Goal: Information Seeking & Learning: Learn about a topic

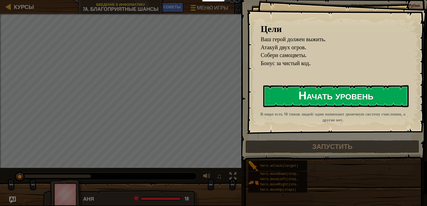
click at [354, 102] on button "Начать уровень" at bounding box center [335, 96] width 145 height 22
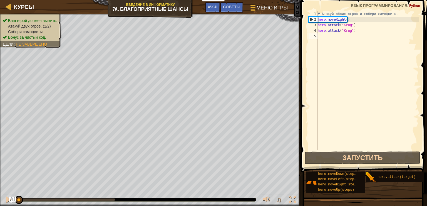
click at [131, 4] on div "Курсы Введение в Информатику 7a. Благоприятные шансы Меню игры Готово Советы As…" at bounding box center [150, 7] width 301 height 14
click at [132, 4] on div "Курсы Введение в Информатику 7a. Благоприятные шансы Меню игры Готово Советы As…" at bounding box center [150, 7] width 301 height 14
drag, startPoint x: 132, startPoint y: 4, endPoint x: 138, endPoint y: 6, distance: 5.9
click at [134, 4] on div "Курсы Введение в Информатику 7a. Благоприятные шансы Меню игры Готово Советы As…" at bounding box center [150, 7] width 301 height 14
type textarea "h"
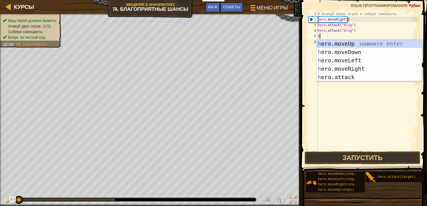
scroll to position [3, 0]
click at [332, 70] on div "h ero.moveUp нажмите enter h ero.moveDown нажмите enter h ero.moveLeft нажмите …" at bounding box center [369, 68] width 105 height 58
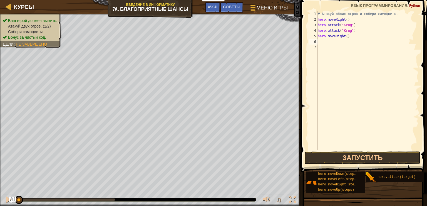
type textarea "h"
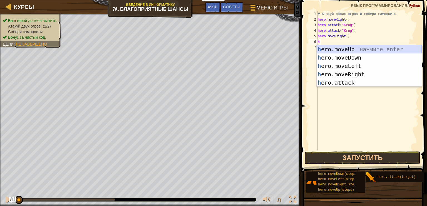
click at [327, 46] on div "h ero.moveUp нажмите enter h ero.moveDown нажмите enter h ero.moveLeft нажмите …" at bounding box center [369, 74] width 105 height 58
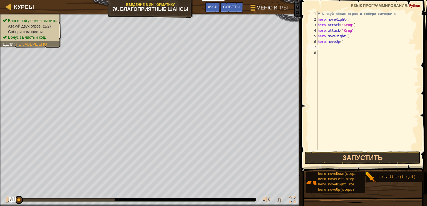
type textarea "h"
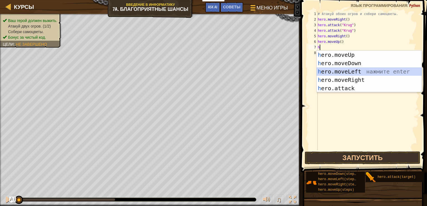
click at [337, 68] on div "h ero.moveUp нажмите enter h ero.moveDown нажмите enter h ero.moveLeft нажмите …" at bounding box center [369, 80] width 105 height 58
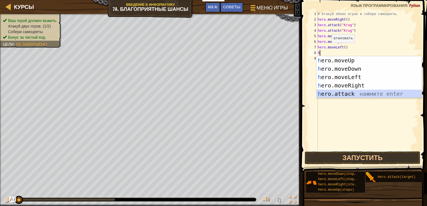
click at [343, 93] on div "h ero.moveUp нажмите enter h ero.moveDown нажмите enter h ero.moveLeft нажмите …" at bounding box center [369, 85] width 105 height 58
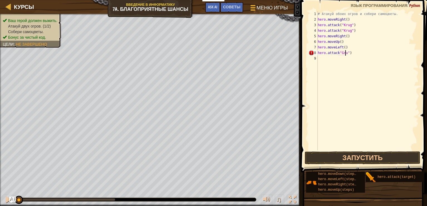
scroll to position [3, 2]
drag, startPoint x: 352, startPoint y: 54, endPoint x: 318, endPoint y: 54, distance: 33.1
click at [318, 54] on div "# Атакуй обоих огров и собери самоцветы. hero . moveRight ( ) hero . attack ( "…" at bounding box center [368, 86] width 102 height 150
type textarea ")"
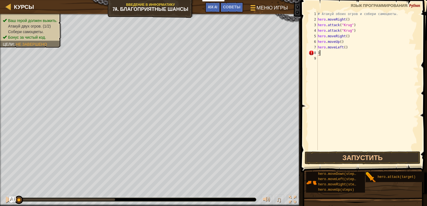
click at [320, 54] on div "# Атакуй обоих огров и собери самоцветы. hero . moveRight ( ) hero . attack ( "…" at bounding box center [368, 86] width 102 height 150
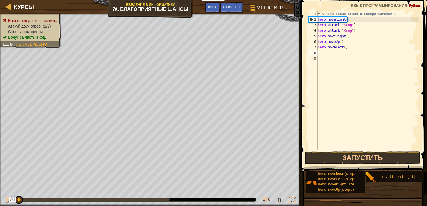
click at [320, 53] on div "# Атакуй обоих огров и собери самоцветы. hero . moveRight ( ) hero . attack ( "…" at bounding box center [368, 86] width 102 height 150
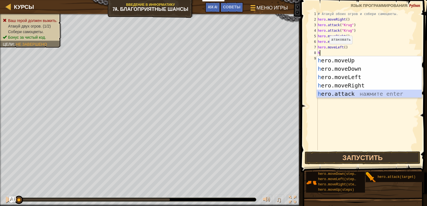
click at [357, 93] on div "h ero.moveUp нажмите enter h ero.moveDown нажмите enter h ero.moveLeft нажмите …" at bounding box center [369, 85] width 105 height 58
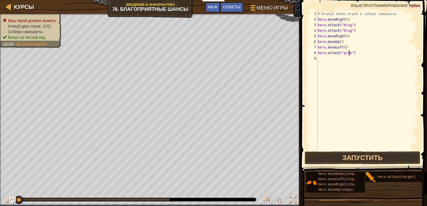
scroll to position [3, 3]
click at [344, 55] on div "# Атакуй обоих огров и собери самоцветы. hero . moveRight ( ) hero . attack ( "…" at bounding box center [368, 86] width 102 height 150
drag, startPoint x: 354, startPoint y: 52, endPoint x: 349, endPoint y: 56, distance: 6.3
click at [347, 56] on div "# Атакуй обоих огров и собери самоцветы. hero . moveRight ( ) hero . attack ( "…" at bounding box center [368, 86] width 102 height 150
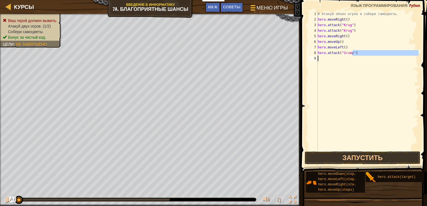
click at [391, 51] on div "# Атакуй обоих огров и собери самоцветы. hero . moveRight ( ) hero . attack ( "…" at bounding box center [368, 80] width 102 height 139
drag, startPoint x: 354, startPoint y: 53, endPoint x: 318, endPoint y: 52, distance: 35.6
click at [318, 52] on div "# Атакуй обоих огров и собери самоцветы. hero . moveRight ( ) hero . attack ( "…" at bounding box center [368, 86] width 102 height 150
paste textarea "hero.attack("Grump")"
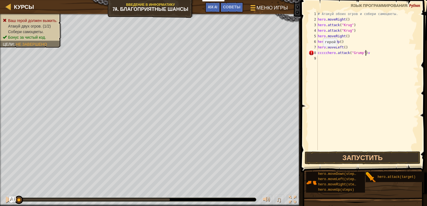
scroll to position [3, 3]
click at [326, 53] on div "# Атакуй обоих огров и собери самоцветы. hero . moveRight ( ) hero . attack ( "…" at bounding box center [368, 86] width 102 height 150
click at [327, 53] on div "# Атакуй обоих огров и собери самоцветы. hero . moveRight ( ) hero . attack ( "…" at bounding box center [368, 86] width 102 height 150
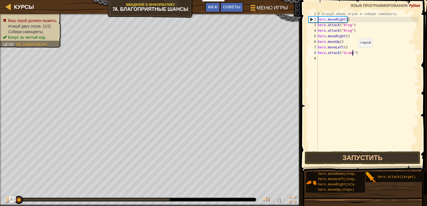
click at [354, 52] on div "# Атакуй обоих огров и собери самоцветы. hero . moveRight ( ) hero . attack ( "…" at bounding box center [368, 86] width 102 height 150
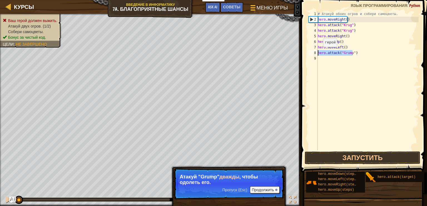
drag, startPoint x: 354, startPoint y: 52, endPoint x: 316, endPoint y: 51, distance: 37.8
click at [316, 51] on div "hero.attack("Grump") 1 2 3 4 5 6 7 8 9 # Атакуй обоих огров и собери самоцветы.…" at bounding box center [363, 80] width 111 height 139
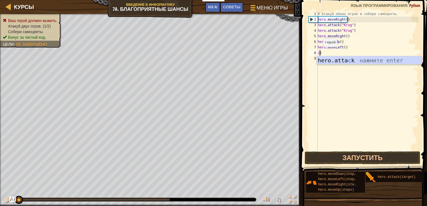
scroll to position [3, 0]
paste textarea "hero.attack("Grump")"
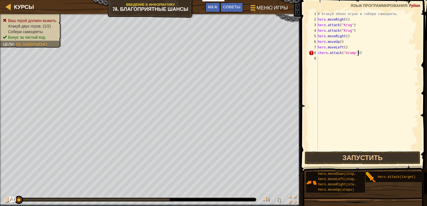
click at [360, 53] on div "# Атакуй обоих огров и собери самоцветы. hero . moveRight ( ) hero . attack ( "…" at bounding box center [368, 86] width 102 height 150
type textarea "chero.attack("Grump")"
click at [322, 61] on div "# Атакуй обоих огров и собери самоцветы. hero . moveRight ( ) hero . attack ( "…" at bounding box center [368, 86] width 102 height 150
click at [319, 52] on div "# Атакуй обоих огров и собери самоцветы. hero . moveRight ( ) hero . attack ( "…" at bounding box center [368, 86] width 102 height 150
click at [319, 53] on div "# Атакуй обоих огров и собери самоцветы. hero . moveRight ( ) hero . attack ( "…" at bounding box center [368, 86] width 102 height 150
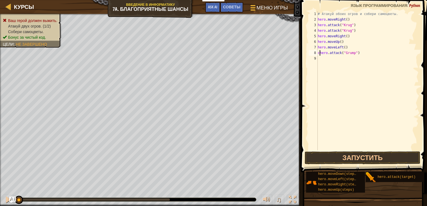
type textarea "hero.attack("Grump")"
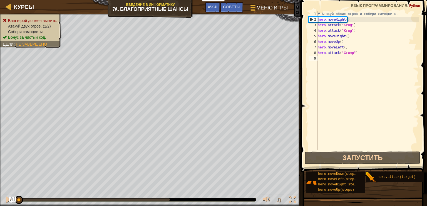
click at [318, 58] on div "9" at bounding box center [313, 59] width 9 height 6
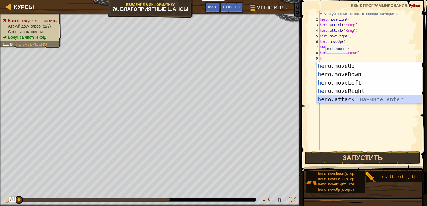
click at [344, 98] on div "h ero.moveUp нажмите enter h ero.moveDown нажмите enter h ero.moveLeft нажмите …" at bounding box center [369, 91] width 105 height 58
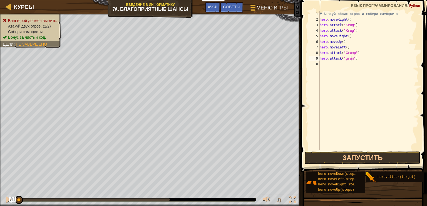
scroll to position [3, 3]
type textarea "hero.attack("grump")"
click at [362, 161] on button "Запустить" at bounding box center [363, 157] width 116 height 13
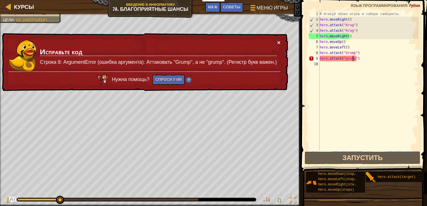
click at [279, 41] on button "×" at bounding box center [278, 42] width 3 height 6
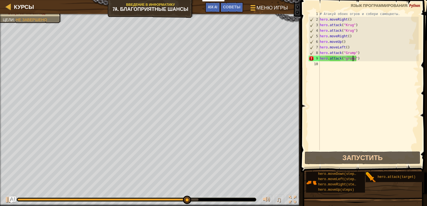
click at [350, 67] on div "# Атакуй обоих огров и собери самоцветы. hero . moveRight ( ) hero . attack ( "…" at bounding box center [369, 86] width 100 height 150
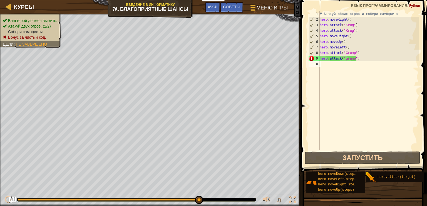
type textarea "h"
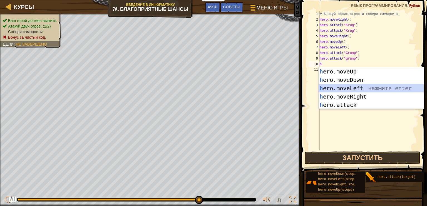
click at [361, 85] on div "h ero.moveUp нажмите enter h ero.moveDown нажмите enter h ero.moveLeft нажмите …" at bounding box center [371, 96] width 105 height 58
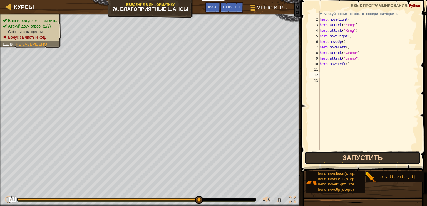
click at [384, 155] on button "Запустить" at bounding box center [363, 157] width 116 height 13
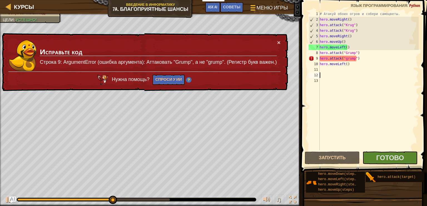
click at [279, 38] on div "× Исправьте код Строка 9: ArgumentError (ошибка аргумента): Аттаковать "Grump",…" at bounding box center [144, 62] width 287 height 58
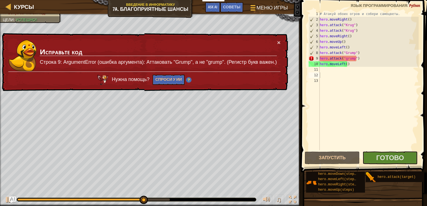
click at [281, 40] on div "× Исправьте код Строка 9: ArgumentError (ошибка аргумента): Аттаковать "Grump",…" at bounding box center [144, 62] width 287 height 58
click at [278, 41] on button "×" at bounding box center [278, 42] width 3 height 6
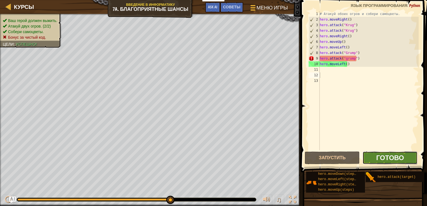
click at [386, 158] on span "Готово" at bounding box center [390, 157] width 28 height 9
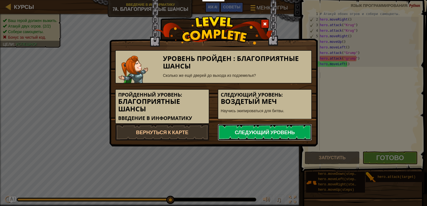
click at [288, 129] on link "Следующий уровень" at bounding box center [265, 132] width 94 height 17
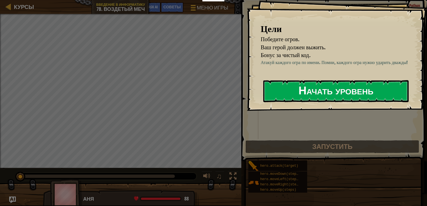
click at [283, 92] on button "Начать уровень" at bounding box center [335, 91] width 145 height 22
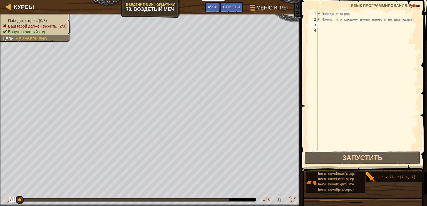
click at [323, 26] on div "# Победите огров. # Помни, что каждому нужно нанести по два удара." at bounding box center [368, 86] width 102 height 150
type textarea "h"
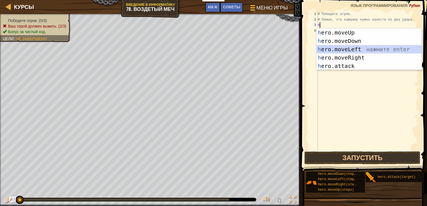
click at [332, 53] on div "h ero.moveUp нажмите enter h ero.moveDown нажмите enter h ero.moveLeft нажмите …" at bounding box center [369, 57] width 105 height 58
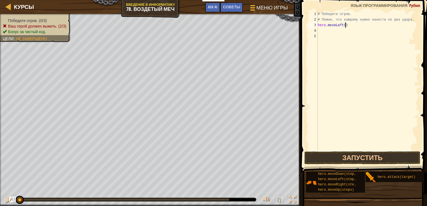
click at [350, 27] on div "# Победите огров. # Помни, что каждому нужно нанести по два удара. hero . moveL…" at bounding box center [368, 86] width 102 height 150
type textarea "h"
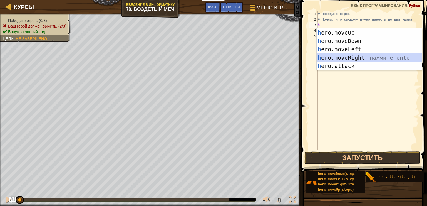
click at [342, 56] on div "h ero.moveUp нажмите enter h ero.moveDown нажмите enter h ero.moveLeft нажмите …" at bounding box center [369, 57] width 105 height 58
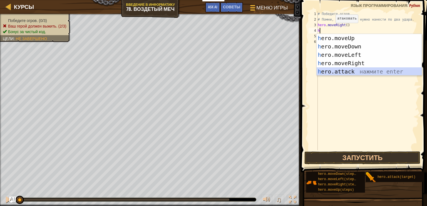
click at [332, 69] on div "h ero.moveUp нажмите enter h ero.moveDown нажмите enter h ero.moveLeft нажмите …" at bounding box center [369, 63] width 105 height 58
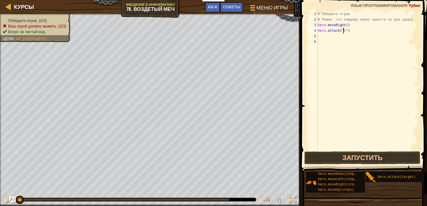
scroll to position [3, 2]
type textarea "hero.attack("rig")"
click at [320, 36] on div "# Победите огров. # Помни, что каждому нужно нанести по два удара. hero . moveR…" at bounding box center [368, 86] width 102 height 150
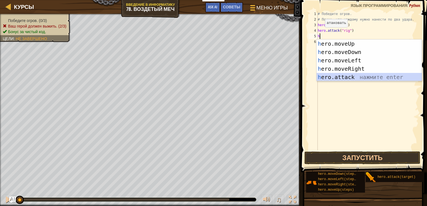
click at [351, 78] on div "h ero.moveUp нажмите enter h ero.moveDown нажмите enter h ero.moveLeft нажмите …" at bounding box center [369, 68] width 105 height 58
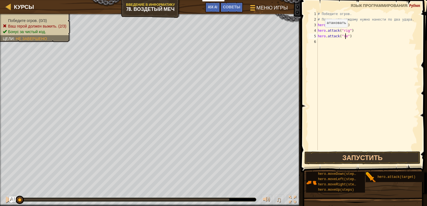
scroll to position [3, 2]
click at [343, 36] on div "# Победите огров. # Помни, что каждому нужно нанести по два удара. hero . moveR…" at bounding box center [368, 86] width 102 height 150
click at [343, 33] on div "# Победите огров. # Помни, что каждому нужно нанести по два удара. hero . moveR…" at bounding box center [368, 86] width 102 height 150
click at [342, 36] on div "# Победите огров. # Помни, что каждому нужно нанести по два удара. hero . moveR…" at bounding box center [368, 86] width 102 height 150
click at [343, 36] on div "# Победите огров. # Помни, что каждому нужно нанести по два удара. hero . moveR…" at bounding box center [368, 86] width 102 height 150
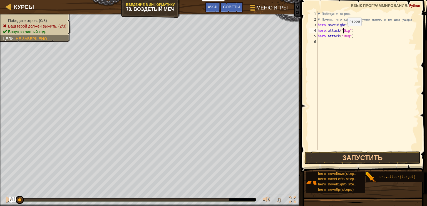
click at [343, 31] on div "# Победите огров. # Помни, что каждому нужно нанести по два удара. hero . moveR…" at bounding box center [368, 86] width 102 height 150
type textarea "hero.attack("Gig")"
click at [334, 39] on div "# Победите огров. # Помни, что каждому нужно нанести по два удара. hero . moveR…" at bounding box center [368, 86] width 102 height 150
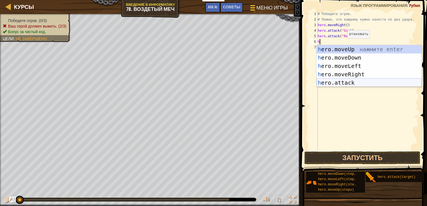
click at [339, 80] on div "h ero.moveUp нажмите enter h ero.moveDown нажмите enter h ero.moveLeft нажмите …" at bounding box center [369, 74] width 105 height 58
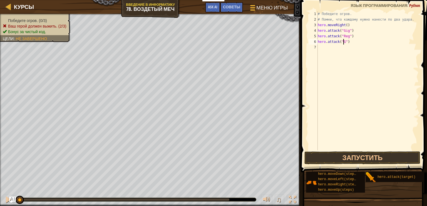
scroll to position [3, 2]
type textarea "hero.attack("Gurt")"
click at [354, 43] on div "# Победите огров. # Помни, что каждому нужно нанести по два удара. hero . moveR…" at bounding box center [368, 86] width 102 height 150
drag, startPoint x: 354, startPoint y: 43, endPoint x: 317, endPoint y: 42, distance: 37.0
click at [317, 42] on div "hero.attack("Gurt") 1 2 3 4 5 6 7 # Победите огров. # Помни, что каждому нужно …" at bounding box center [363, 80] width 111 height 139
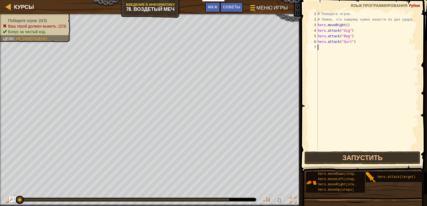
click at [320, 47] on div "# Победите огров. # Помни, что каждому нужно нанести по два удара. hero . moveR…" at bounding box center [368, 86] width 102 height 150
type textarea "hero.attack("Gurt")"
click at [348, 97] on div "# Победите огров. # Помни, что каждому нужно нанести по два удара. hero . moveR…" at bounding box center [368, 86] width 102 height 150
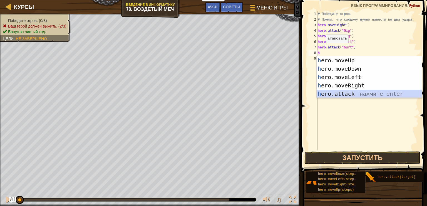
click at [345, 91] on div "h ero.moveUp нажмите enter h ero.moveDown нажмите enter h ero.moveLeft нажмите …" at bounding box center [369, 85] width 105 height 58
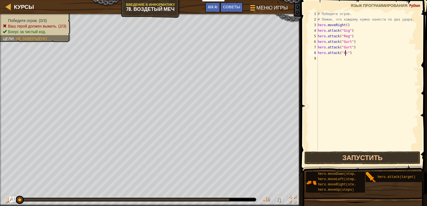
scroll to position [3, 2]
type textarea "hero.attack("Ack")"
drag, startPoint x: 352, startPoint y: 53, endPoint x: 319, endPoint y: 53, distance: 33.4
click at [319, 53] on div "# Победите огров. # Помни, что каждому нужно нанести по два удара. hero . moveR…" at bounding box center [368, 86] width 102 height 150
click at [318, 60] on div "# Победите огров. # Помни, что каждому нужно нанести по два удара. hero . moveR…" at bounding box center [368, 86] width 102 height 150
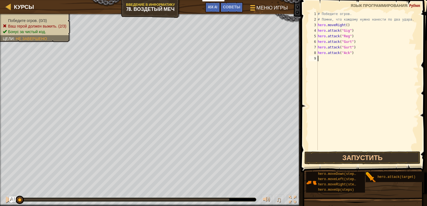
scroll to position [3, 0]
type textarea "hero.attack("Ack")"
click at [366, 113] on div "# Победите огров. # Помни, что каждому нужно нанести по два удара. hero . moveR…" at bounding box center [368, 86] width 100 height 150
click at [369, 159] on button "Запустить" at bounding box center [363, 157] width 116 height 13
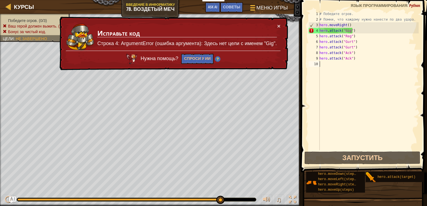
click at [350, 25] on div "# Победите огров. # Помни, что каждому нужно нанести по два удара. hero . moveR…" at bounding box center [368, 86] width 100 height 150
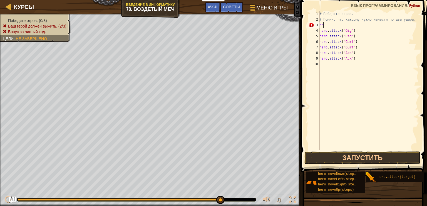
type textarea "h"
click at [358, 154] on button "Запустить" at bounding box center [363, 157] width 116 height 13
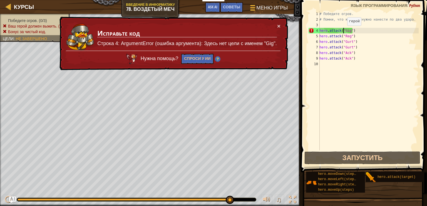
click at [344, 31] on div "# Победите огров. # Помни, что каждому нужно нанести по два удара. hero . attac…" at bounding box center [368, 86] width 100 height 150
click at [345, 31] on div "# Победите огров. # Помни, что каждому нужно нанести по два удара. hero . attac…" at bounding box center [368, 86] width 100 height 150
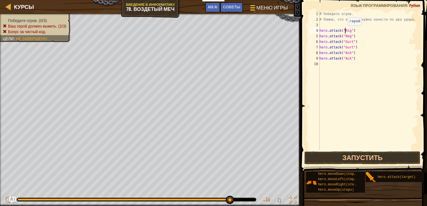
scroll to position [3, 2]
type textarea "hero.attack("Rig")"
click at [354, 161] on button "Запустить" at bounding box center [363, 157] width 116 height 13
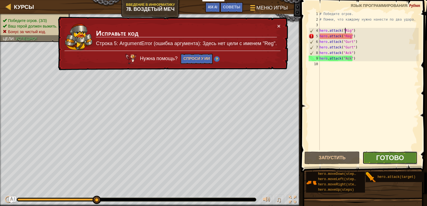
click at [380, 160] on span "Готово" at bounding box center [390, 157] width 28 height 9
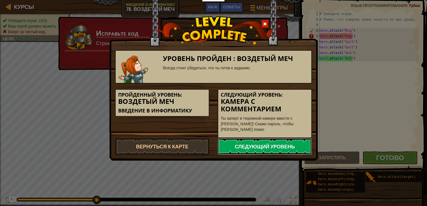
click at [265, 144] on link "Следующий уровень" at bounding box center [265, 146] width 94 height 17
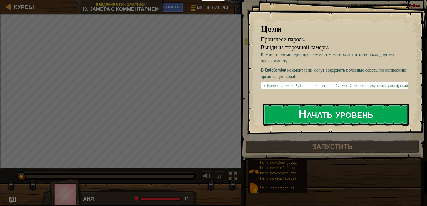
click at [300, 115] on button "Начать уровень" at bounding box center [335, 114] width 145 height 22
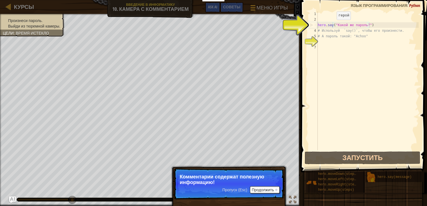
click at [332, 25] on div "hero . say ( "Какой же пароль?" ) # Используй `say()`, чтобы его произнести. # …" at bounding box center [368, 86] width 102 height 150
type textarea "hero.say("Какой же пароль?")"
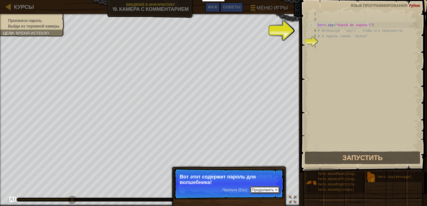
click at [258, 188] on button "Продолжить" at bounding box center [265, 189] width 30 height 7
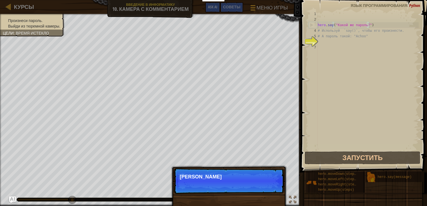
scroll to position [3, 1]
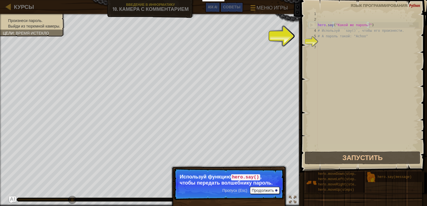
click at [234, 192] on span "Пропуск (Esc)" at bounding box center [235, 190] width 25 height 4
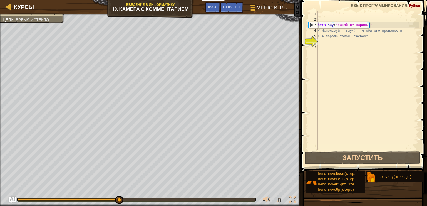
click at [325, 44] on div "hero . say ( "Какой же пароль?" ) # Используй `say()`, чтобы его произнести. # …" at bounding box center [368, 86] width 102 height 150
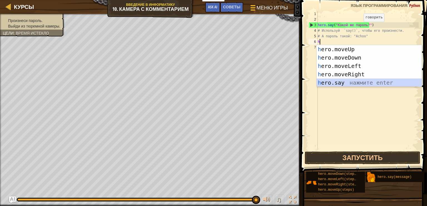
click at [332, 85] on div "h ero.moveUp нажмите enter h ero.moveDown нажмите enter h ero.moveLeft нажмите …" at bounding box center [369, 74] width 105 height 58
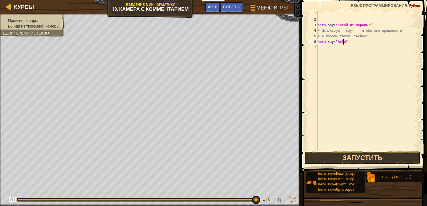
scroll to position [3, 2]
type textarea "hero.say("Achoo")"
click at [333, 160] on button "Запустить" at bounding box center [363, 157] width 116 height 13
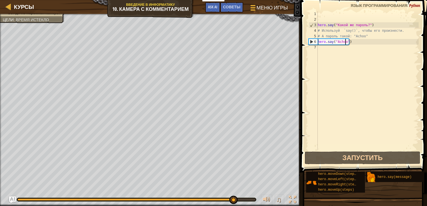
click at [320, 51] on div "hero . say ( "Какой же пароль?" ) # Используй `say()`, чтобы его произнести. # …" at bounding box center [368, 86] width 102 height 150
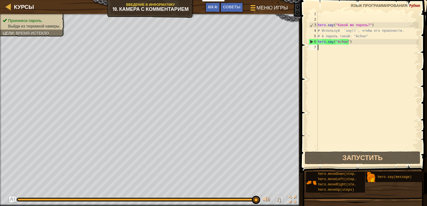
type textarea "h"
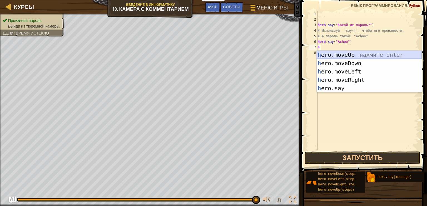
click at [325, 56] on div "h ero.moveUp нажмите enter h ero.moveDown нажмите enter h ero.moveLeft нажмите …" at bounding box center [369, 80] width 105 height 58
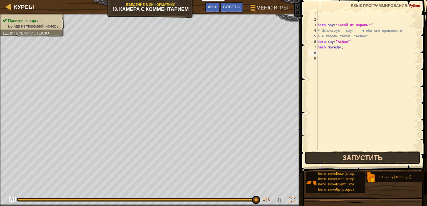
click at [349, 160] on button "Запустить" at bounding box center [363, 157] width 116 height 13
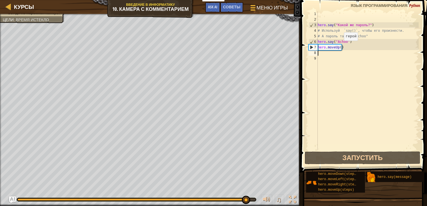
click at [339, 46] on div "hero . say ( "Какой же пароль?" ) # Используй `say()`, чтобы его произнести. # …" at bounding box center [368, 86] width 102 height 150
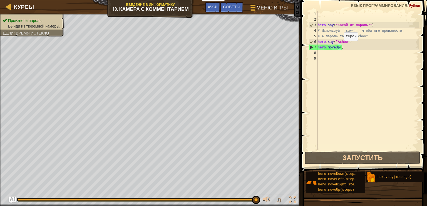
scroll to position [3, 2]
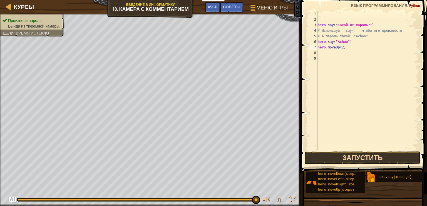
type textarea "hero.moveUp(2)"
click at [359, 154] on button "Запустить" at bounding box center [363, 157] width 116 height 13
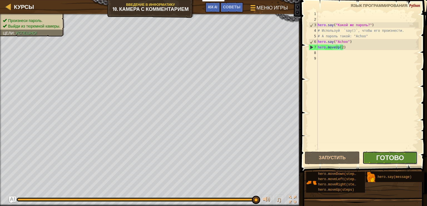
click at [384, 160] on span "Готово" at bounding box center [390, 157] width 28 height 9
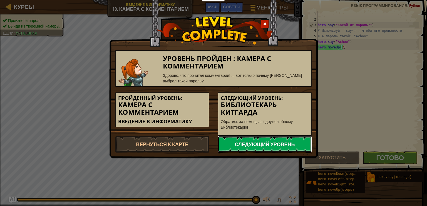
click at [305, 139] on link "Следующий уровень" at bounding box center [265, 144] width 94 height 17
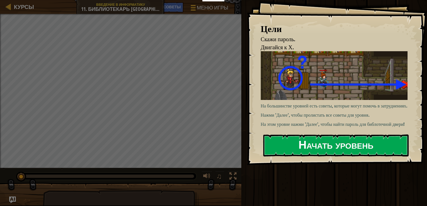
click at [350, 101] on div "Цели Скажи пароль. Двигайся к Х. На большинстве уровней есть советы, которые мо…" at bounding box center [337, 82] width 180 height 165
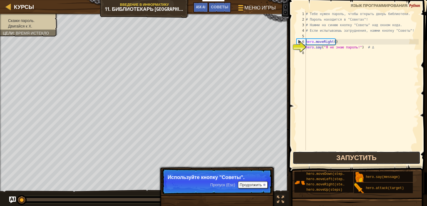
click at [332, 156] on button "Запустить" at bounding box center [357, 157] width 128 height 13
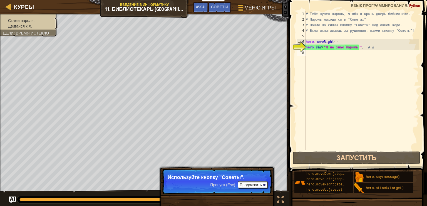
click at [321, 56] on div "# Тебе нужен пароль, чтобы открыть дверь библиотеки. # Пароль находится в "Сове…" at bounding box center [362, 86] width 114 height 150
type textarea "h"
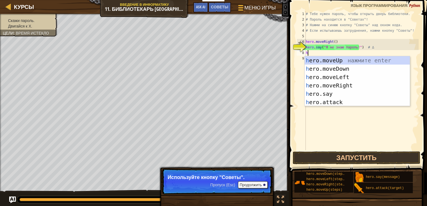
scroll to position [3, 0]
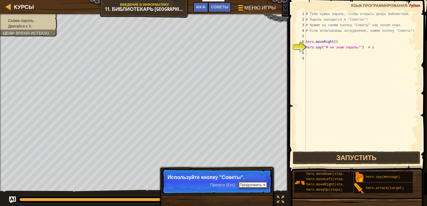
click at [257, 185] on button "Продолжить" at bounding box center [253, 184] width 30 height 7
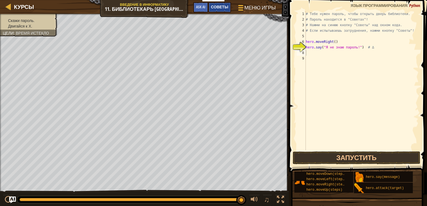
click at [217, 7] on span "Советы" at bounding box center [219, 6] width 17 height 5
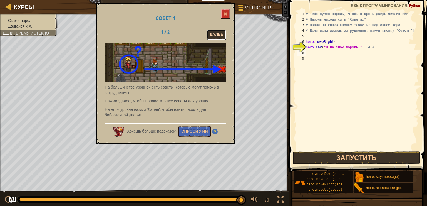
click at [210, 33] on button "Далее" at bounding box center [216, 34] width 19 height 10
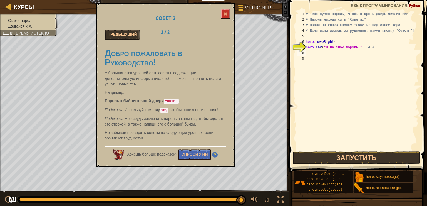
click at [344, 54] on div "# Тебе нужен пароль, чтобы открыть дверь библиотеки. # Пароль находится в "Сове…" at bounding box center [362, 86] width 114 height 150
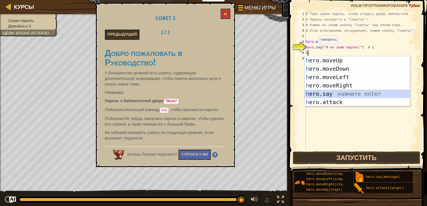
click at [334, 95] on div "h ero.moveUp нажмите enter h ero.moveDown нажмите enter h ero.moveLeft нажмите …" at bounding box center [357, 89] width 105 height 67
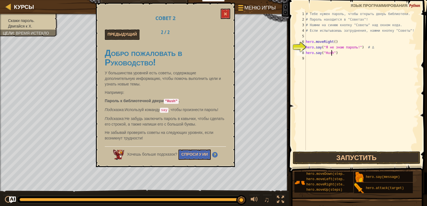
scroll to position [3, 2]
type textarea "hero.say("Hush")"
click at [347, 152] on button "Запустить" at bounding box center [357, 157] width 128 height 13
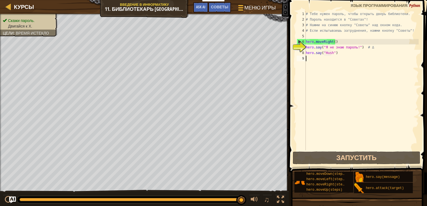
click at [318, 56] on div "# Тебе нужен пароль, чтобы открыть дверь библиотеки. # Пароль находится в "Сове…" at bounding box center [362, 86] width 114 height 150
type textarea "h"
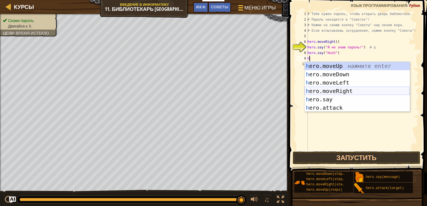
click at [323, 88] on div "h ero.moveUp нажмите enter h ero.moveDown нажмите enter h ero.moveLeft нажмите …" at bounding box center [357, 95] width 105 height 67
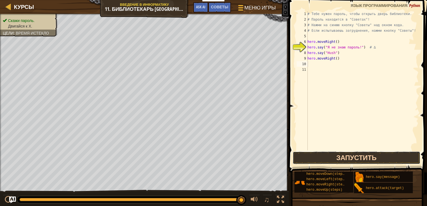
click at [340, 155] on button "Запустить" at bounding box center [357, 157] width 128 height 13
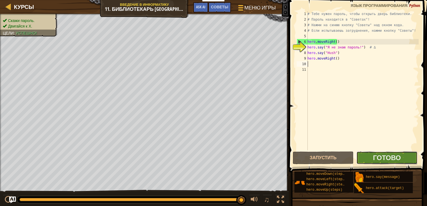
click at [369, 154] on button "Готово" at bounding box center [387, 157] width 61 height 13
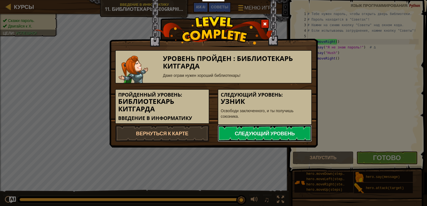
click at [296, 129] on link "Следующий уровень" at bounding box center [265, 133] width 94 height 17
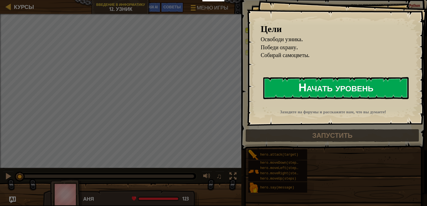
click at [312, 87] on button "Начать уровень" at bounding box center [335, 88] width 145 height 22
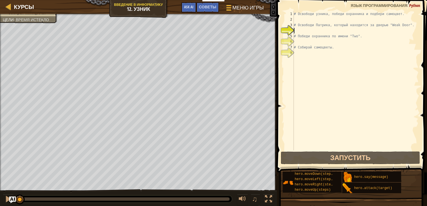
click at [307, 29] on div "# Освободи узника, победи охранника и подбери самоцвет. # Освободи Патрика, кот…" at bounding box center [356, 86] width 126 height 150
type textarea "h"
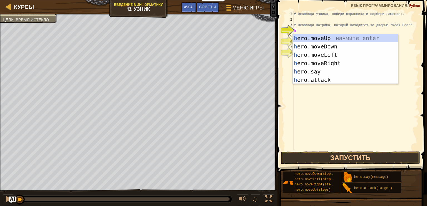
scroll to position [3, 0]
click at [310, 60] on div "h ero.moveUp нажмите enter h ero.moveDown нажмите enter h ero.moveLeft нажмите …" at bounding box center [345, 67] width 105 height 67
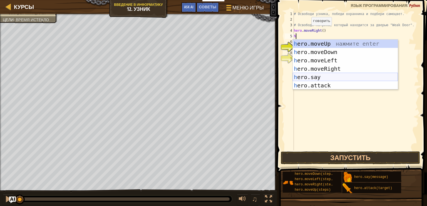
click at [314, 76] on div "h ero.moveUp нажмите enter h ero.moveDown нажмите enter h ero.moveLeft нажмите …" at bounding box center [345, 72] width 105 height 67
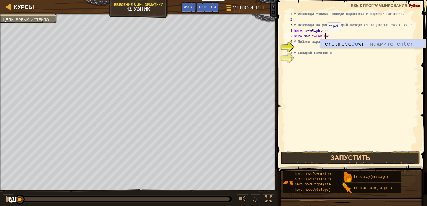
scroll to position [3, 3]
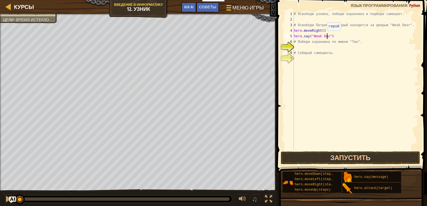
type textarea "hero.say("Weak Door")"
click at [304, 48] on div "# Освободи узника, победи охранника и подбери самоцвет. # Освободи Патрика, кот…" at bounding box center [356, 86] width 126 height 150
type textarea "h"
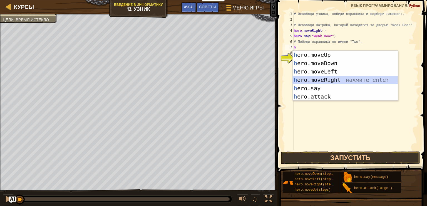
click at [312, 80] on div "h ero.moveUp нажмите enter h ero.moveDown нажмите enter h ero.moveLeft нажмите …" at bounding box center [345, 84] width 105 height 67
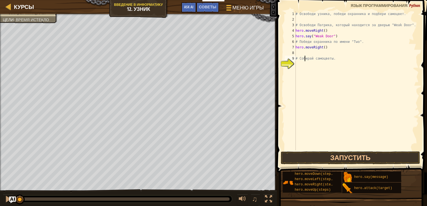
click at [305, 56] on div "# Освободи узника, победи охранника и подбери самоцвет. # Освободи Патрика, кот…" at bounding box center [357, 86] width 124 height 150
click at [323, 48] on div "# Освободи узника, победи охранника и подбери самоцвет. # Освободи Патрика, кот…" at bounding box center [357, 86] width 124 height 150
type textarea "hero.moveRight(2)"
click at [297, 53] on div "# Освободи узника, победи охранника и подбери самоцвет. # Освободи Патрика, кот…" at bounding box center [357, 86] width 124 height 150
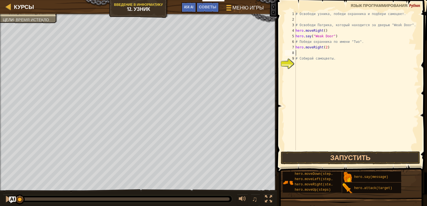
scroll to position [3, 0]
click at [329, 159] on button "Запустить" at bounding box center [350, 157] width 139 height 13
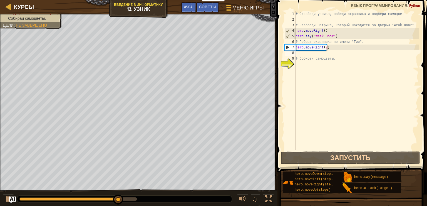
click at [306, 53] on div "# Освободи узника, победи охранника и подбери самоцвет. # Освободи Патрика, кот…" at bounding box center [357, 86] width 124 height 150
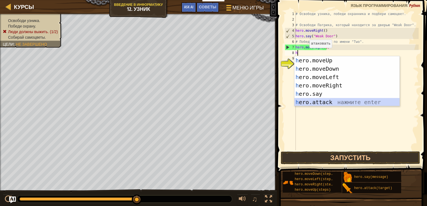
click at [305, 101] on div "h ero.moveUp нажмите enter h ero.moveDown нажмите enter h ero.moveLeft нажмите …" at bounding box center [347, 89] width 105 height 67
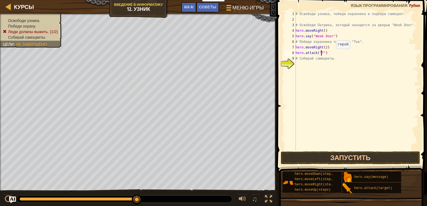
scroll to position [3, 2]
type textarea "hero.attack("Two")"
drag, startPoint x: 330, startPoint y: 53, endPoint x: 296, endPoint y: 50, distance: 34.9
click at [296, 50] on div "hero.attack("Two") 1 2 3 4 5 6 7 8 9 10 # Освободи узника, победи охранника и п…" at bounding box center [351, 80] width 135 height 139
click at [297, 62] on div "# Освободи узника, победи охранника и подбери самоцвет. # Освободи Патрика, кот…" at bounding box center [357, 86] width 124 height 150
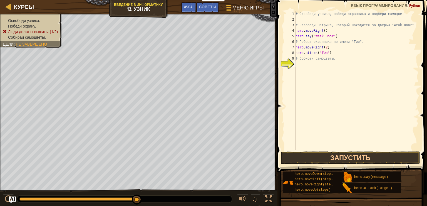
scroll to position [3, 0]
paste textarea "hero.attack("Two")"
click at [345, 59] on div "# Освободи узника, победи охранника и подбери самоцвет. # Освободи Патрика, кот…" at bounding box center [357, 86] width 124 height 150
click at [331, 156] on button "Запустить" at bounding box center [350, 157] width 139 height 13
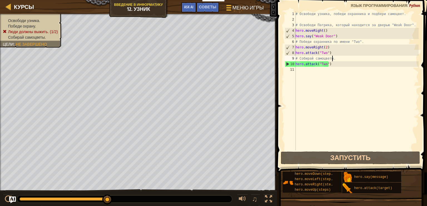
click at [341, 65] on div "# Освободи узника, победи охранника и подбери самоцвет. # Освободи Патрика, кот…" at bounding box center [357, 86] width 124 height 150
drag, startPoint x: 330, startPoint y: 61, endPoint x: 287, endPoint y: 67, distance: 42.9
click at [287, 67] on div "hero.attack("Two") 1 2 3 4 5 6 7 8 9 10 11 # Освободи узника, победи охранника …" at bounding box center [351, 80] width 135 height 139
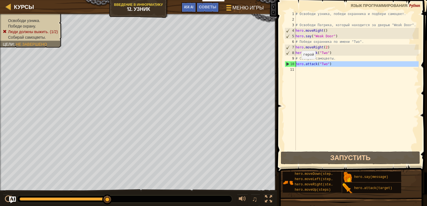
drag, startPoint x: 287, startPoint y: 67, endPoint x: 299, endPoint y: 64, distance: 12.3
click at [299, 64] on div "hero.attack("Two") 1 2 3 4 5 6 7 8 9 10 11 # Освободи узника, победи охранника …" at bounding box center [351, 80] width 135 height 139
click at [299, 64] on div "# Освободи узника, победи охранника и подбери самоцвет. # Освободи Патрика, кот…" at bounding box center [357, 80] width 124 height 139
type textarea "hero.attack("Two")"
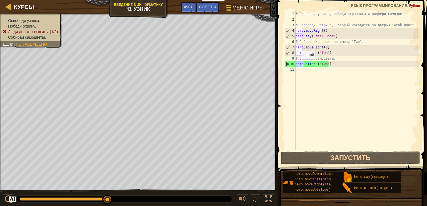
click at [299, 65] on div "# Освободи узника, победи охранника и подбери самоцвет. # Освободи Патрика, кот…" at bounding box center [357, 86] width 124 height 150
click at [299, 65] on div "# Освободи узника, победи охранника и подбери самоцвет. # Освободи Патрика, кот…" at bounding box center [357, 80] width 124 height 139
drag, startPoint x: 332, startPoint y: 65, endPoint x: 295, endPoint y: 63, distance: 37.3
click at [295, 63] on div "hero.attack("Two") 1 2 3 4 5 6 7 8 9 10 11 # Освободи узника, победи охранника …" at bounding box center [351, 80] width 135 height 139
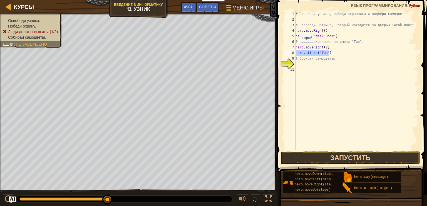
drag, startPoint x: 329, startPoint y: 53, endPoint x: 294, endPoint y: 52, distance: 35.6
click at [294, 52] on div "1 2 3 4 5 6 7 8 9 10 11 # Освободи узника, победи охранника и подбери самоцвет.…" at bounding box center [351, 80] width 135 height 139
type textarea "hero.attack("Two")"
drag, startPoint x: 334, startPoint y: 36, endPoint x: 294, endPoint y: 37, distance: 40.1
click at [294, 37] on div "1 2 3 4 5 6 7 8 9 10 11 # Освободи узника, победи охранника и подбери самоцвет.…" at bounding box center [351, 80] width 135 height 139
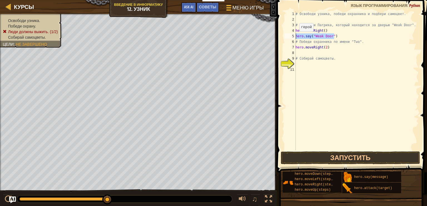
type textarea "hero.say("Weak Door")"
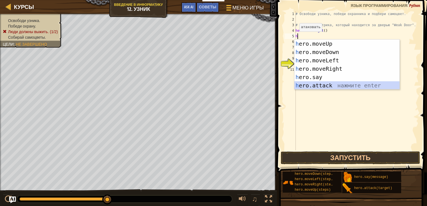
click at [308, 85] on div "h ero.moveUp нажмите enter h ero.moveDown нажмите enter h ero.moveLeft нажмите …" at bounding box center [347, 72] width 105 height 67
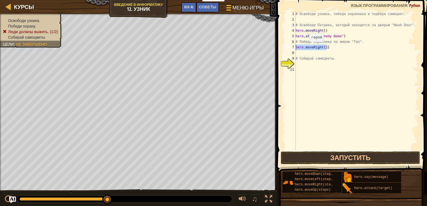
click at [253, 47] on div "Курсы Введение в Информатику 12. Узник Меню игры Готово Советы Ask AI 1 ההההההה…" at bounding box center [213, 103] width 427 height 206
type textarea "hero.moveRight(2)"
click at [337, 36] on div "# Освободи узника, победи охранника и подбери самоцвет. # Освободи Патрика, кот…" at bounding box center [357, 86] width 124 height 150
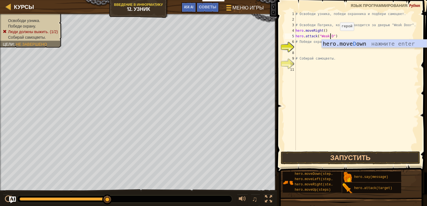
scroll to position [3, 3]
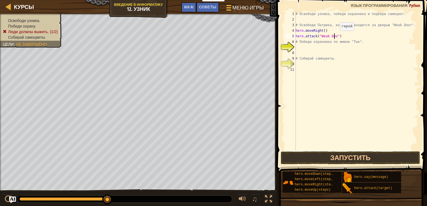
type textarea "hero.attack("Weak Door")"
click at [310, 48] on div "# Освободи узника, победи охранника и подбери самоцвет. # Освободи Патрика, кот…" at bounding box center [357, 86] width 124 height 150
type textarea "h"
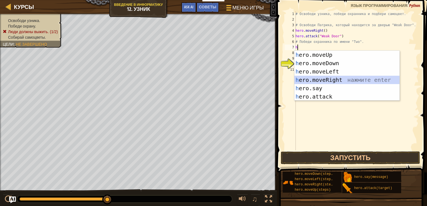
click at [317, 76] on div "h ero.moveUp нажмите enter h ero.moveDown нажмите enter h ero.moveLeft нажмите …" at bounding box center [347, 84] width 105 height 67
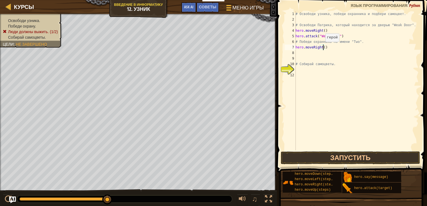
click at [322, 47] on div "# Освободи узника, победи охранника и подбери самоцвет. # Освободи Патрика, кот…" at bounding box center [357, 86] width 124 height 150
type textarea "hero.moveRight(2)"
click at [302, 53] on div "# Освободи узника, победи охранника и подбери самоцвет. # Освободи Патрика, кот…" at bounding box center [357, 86] width 124 height 150
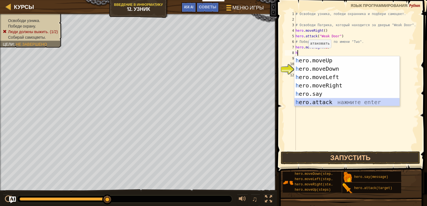
click at [315, 100] on div "h ero.moveUp нажмите enter h ero.moveDown нажмите enter h ero.moveLeft нажмите …" at bounding box center [347, 89] width 105 height 67
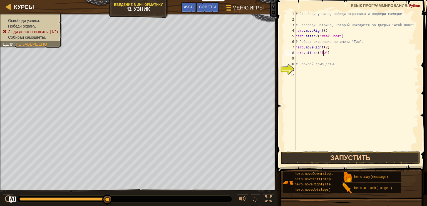
scroll to position [3, 2]
type textarea "hero.attack("Two")"
click at [325, 152] on button "Запустить" at bounding box center [350, 157] width 139 height 13
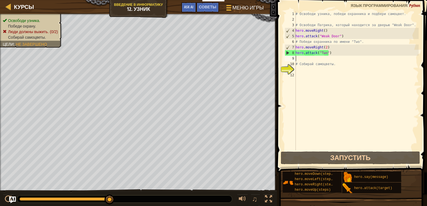
click at [300, 58] on div "# Освободи узника, победи охранника и подбери самоцвет. # Освободи Патрика, кот…" at bounding box center [357, 86] width 124 height 150
type textarea "h"
click at [274, 53] on div "Курсы Введение в Информатику 12. Узник Меню игры Готово Советы Ask AI 1 ההההההה…" at bounding box center [213, 103] width 427 height 206
type textarea "hero.attack("Two")"
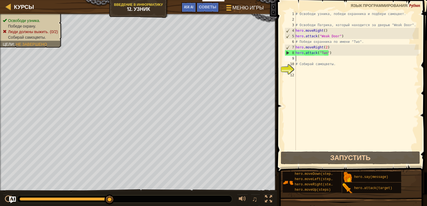
click at [300, 58] on div "# Освободи узника, победи охранника и подбери самоцвет. # Освободи Патрика, кот…" at bounding box center [357, 86] width 124 height 150
paste textarea "hero.attack("Two")"
type textarea "hero.attack("Two")"
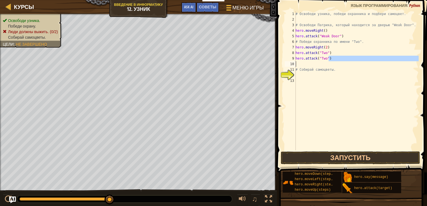
drag, startPoint x: 328, startPoint y: 59, endPoint x: 319, endPoint y: 62, distance: 9.1
click at [319, 62] on div "# Освободи узника, победи охранника и подбери самоцвет. # Освободи Патрика, кот…" at bounding box center [357, 86] width 124 height 150
click at [313, 60] on div "# Освободи узника, победи охранника и подбери самоцвет. # Освободи Патрика, кот…" at bounding box center [357, 86] width 124 height 150
type textarea "hero.attack("Two")"
click at [310, 60] on div "# Освободи узника, победи охранника и подбери самоцвет. # Освободи Патрика, кот…" at bounding box center [357, 86] width 124 height 150
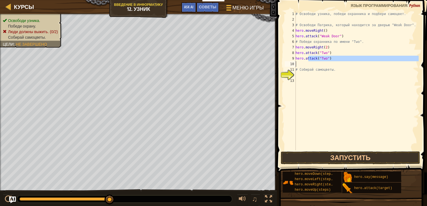
drag, startPoint x: 309, startPoint y: 60, endPoint x: 297, endPoint y: 60, distance: 11.7
click at [297, 60] on div "# Освободи узника, победи охранника и подбери самоцвет. # Освободи Патрика, кот…" at bounding box center [357, 86] width 124 height 150
click at [310, 63] on div "# Освободи узника, победи охранника и подбери самоцвет. # Освободи Патрика, кот…" at bounding box center [357, 86] width 124 height 150
paste textarea "hero.attack("Two")"
click at [310, 69] on div "# Освободи узника, победи охранника и подбери самоцвет. # Освободи Патрика, кот…" at bounding box center [357, 86] width 124 height 150
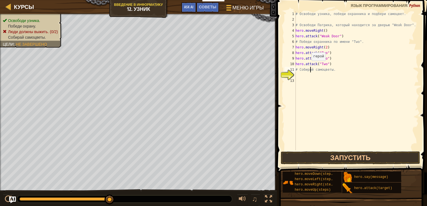
click at [309, 66] on div "# Освободи узника, победи охранника и подбери самоцвет. # Освободи Патрика, кот…" at bounding box center [357, 86] width 124 height 150
click at [331, 71] on div "# Освободи узника, победи охранника и подбери самоцвет. # Освободи Патрика, кот…" at bounding box center [357, 86] width 124 height 150
click at [344, 63] on div "# Освободи узника, победи охранника и подбери самоцвет. # Освободи Патрика, кот…" at bounding box center [357, 86] width 124 height 150
type textarea "hero.attack("Two")"
paste textarea "hero.attack("Two")"
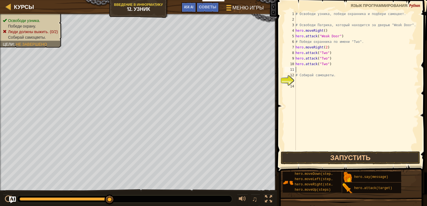
type textarea "hero.attack("Two")"
paste textarea "hero.attack("Two")"
type textarea "hero.attack("Two")"
paste textarea "hero.attack("Two")"
type textarea "hero.attack("Two")"
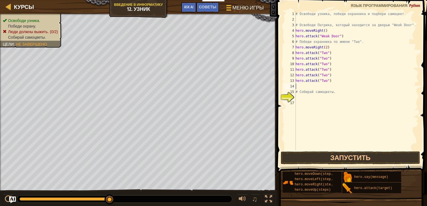
paste textarea "hero.attack("Two")"
type textarea "hero.attack("Two")"
paste textarea "hero.attack("Two")"
type textarea "hero.attack("Two")"
paste textarea "hero.attack("Two")"
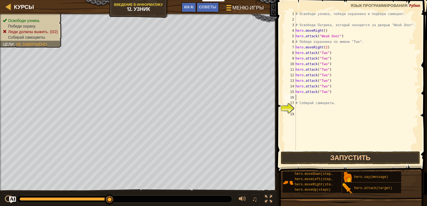
type textarea "hero.attack("Two")"
click at [320, 104] on div "# Освободи узника, победи охранника и подбери самоцвет. # Освободи Патрика, кот…" at bounding box center [357, 86] width 124 height 150
type textarea """
paste textarea "hero.attack("Two")"
type textarea "hero.attack("Two")"
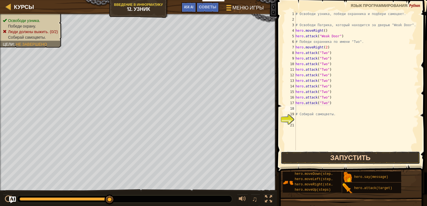
click at [355, 157] on button "Запустить" at bounding box center [350, 157] width 139 height 13
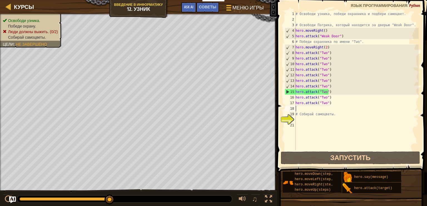
paste textarea "hero.attack("Two")"
type textarea "hero.attack("Two")"
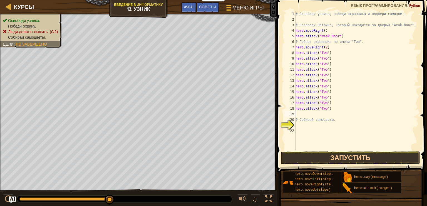
paste textarea "hero.attack("Two")"
type textarea "hero.attack("Two")"
paste textarea "hero.attack("Two")"
type textarea "hero.attack("Two")"
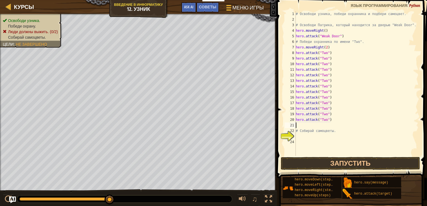
paste textarea "hero.attack("Two")"
type textarea "hero.attack("Two")"
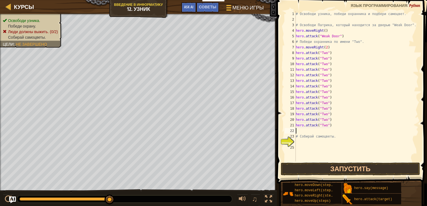
paste textarea "hero.attack("Two")"
type textarea "hero.attack("Two")"
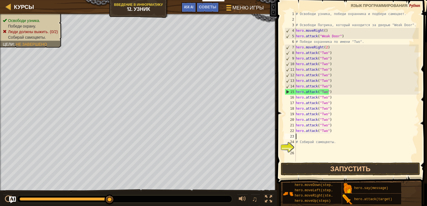
paste textarea "hero.attack("Two")"
type textarea "hero.attack("Two")"
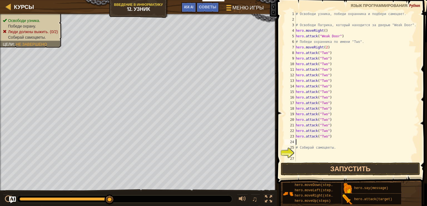
paste textarea "hero.attack("Two")"
type textarea "hero.attack("Two")"
paste textarea "hero.attack("Two")"
type textarea "hero.attack("Two")"
type textarea "h"
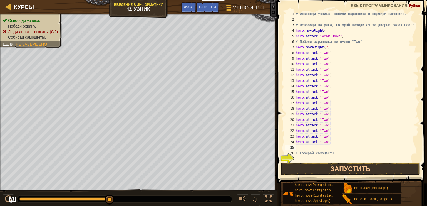
paste textarea "hero.attack("Two")"
type textarea "hero.attack("Two")"
paste textarea "hero.attack("Two")"
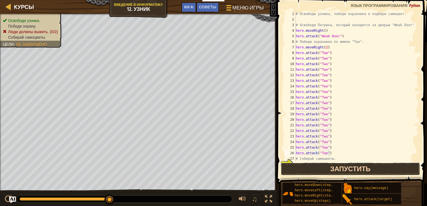
click at [359, 166] on button "Запустить" at bounding box center [350, 168] width 139 height 13
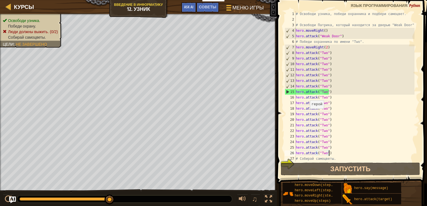
scroll to position [0, 0]
drag, startPoint x: 324, startPoint y: 46, endPoint x: 327, endPoint y: 48, distance: 3.0
click at [325, 46] on div "# Освободи узника, победи охранника и подбери самоцвет. # Освободи Патрика, кот…" at bounding box center [355, 91] width 120 height 161
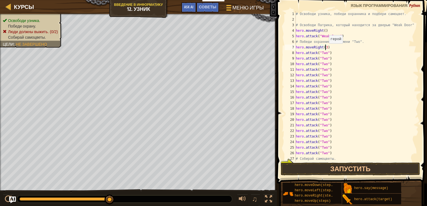
scroll to position [3, 2]
click at [359, 170] on button "Запустить" at bounding box center [350, 168] width 139 height 13
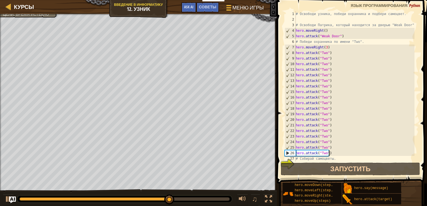
click at [334, 150] on div "# Освободи узника, победи охранника и подбери самоцвет. # Освободи Патрика, кот…" at bounding box center [355, 91] width 120 height 161
type textarea "hero.attack("Two")"
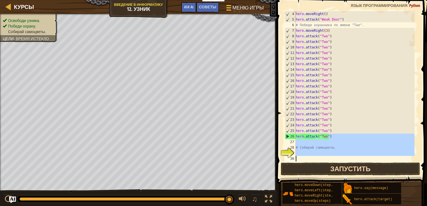
scroll to position [17, 0]
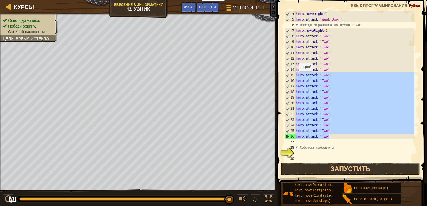
drag, startPoint x: 330, startPoint y: 154, endPoint x: 295, endPoint y: 76, distance: 85.4
click at [295, 76] on div "4 5 6 7 8 9 10 11 12 13 14 15 16 17 18 19 20 21 22 23 24 25 26 27 28 29 30 hero…" at bounding box center [351, 86] width 135 height 150
type textarea "hero.attack("Two") hero.attack("Two")"
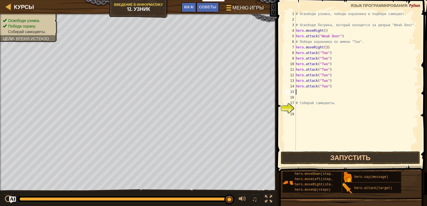
type textarea "h"
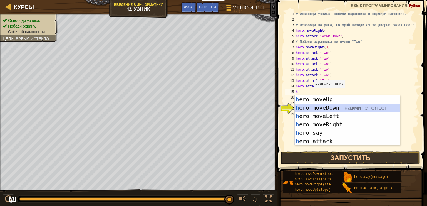
click at [313, 107] on div "h ero.moveUp нажмите enter h ero.moveDown нажмите enter h ero.moveLeft нажмите …" at bounding box center [347, 128] width 105 height 67
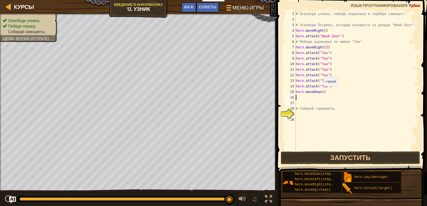
click at [321, 91] on div "# Освободи узника, победи охранника и подбери самоцвет. # Освободи Патрика, кот…" at bounding box center [357, 86] width 124 height 150
type textarea "hero.moveDown(2)"
click at [312, 99] on div "# Освободи узника, победи охранника и подбери самоцвет. # Освободи Патрика, кот…" at bounding box center [357, 86] width 124 height 150
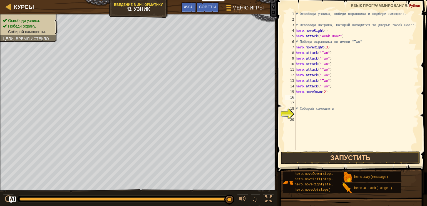
type textarea "h"
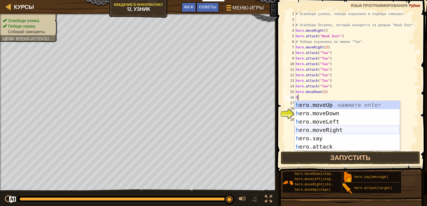
click at [321, 132] on div "h ero.moveUp нажмите enter h ero.moveDown нажмите enter h ero.moveLeft нажмите …" at bounding box center [347, 134] width 105 height 67
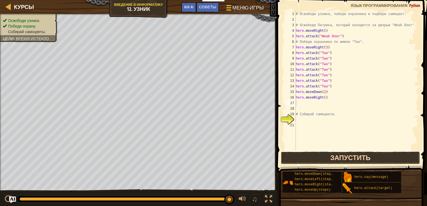
click at [315, 154] on button "Запустить" at bounding box center [350, 157] width 139 height 13
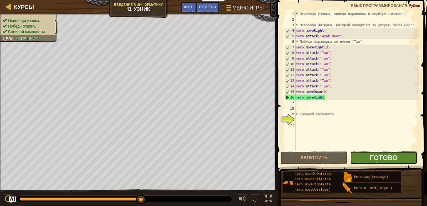
click at [368, 160] on button "Готово" at bounding box center [383, 157] width 67 height 13
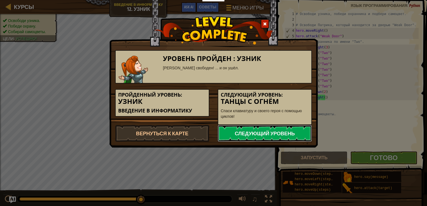
click at [293, 134] on link "Следующий уровень" at bounding box center [265, 133] width 94 height 17
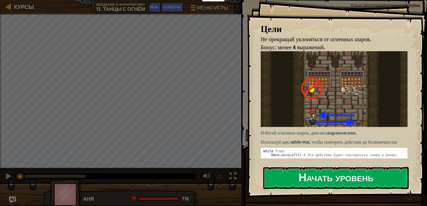
click at [319, 174] on button "Начать уровень" at bounding box center [335, 178] width 145 height 22
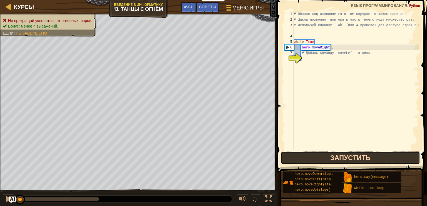
click at [317, 163] on button "Запустить" at bounding box center [350, 157] width 139 height 13
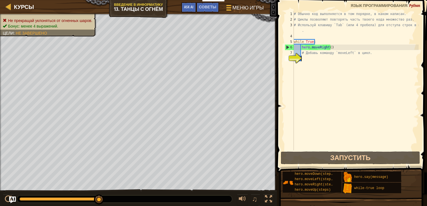
click at [310, 61] on div "# Обычно код выполняется в том порядке, в каком написан. # Циклы позволяют повт…" at bounding box center [356, 86] width 126 height 150
type textarea "h"
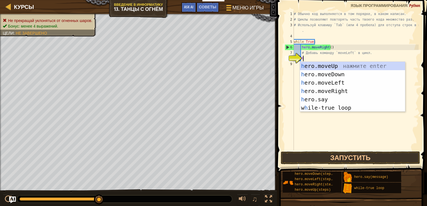
scroll to position [3, 0]
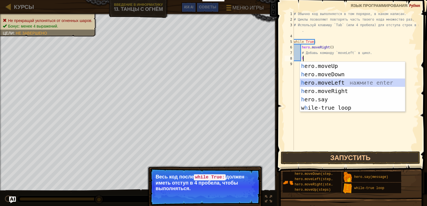
click at [325, 83] on div "h ero.moveUp нажмите enter h ero.moveDown нажмите enter h ero.moveLeft нажмите …" at bounding box center [352, 95] width 105 height 67
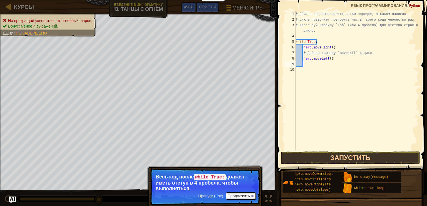
type textarea "h"
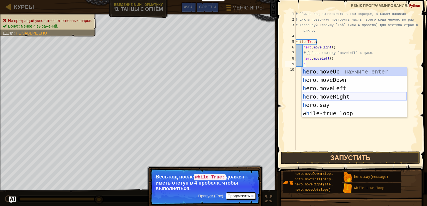
click at [333, 99] on div "h ero.moveUp нажмите enter h ero.moveDown нажмите enter h ero.moveLeft нажмите …" at bounding box center [354, 100] width 105 height 67
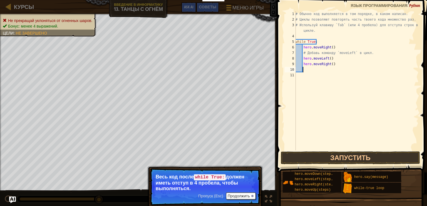
scroll to position [3, 0]
type textarea "h"
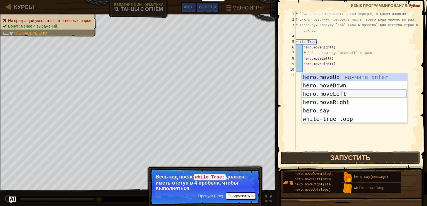
click at [326, 90] on div "h ero.moveUp нажмите enter h ero.moveDown нажмите enter h ero.moveLeft нажмите …" at bounding box center [354, 106] width 105 height 67
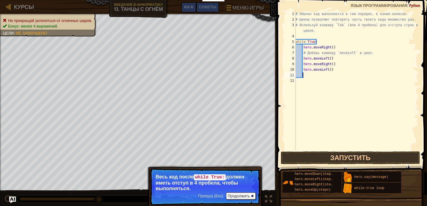
scroll to position [3, 0]
click at [325, 157] on button "Запустить" at bounding box center [350, 157] width 139 height 13
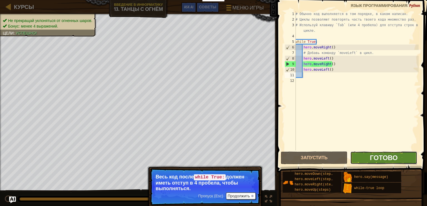
click at [387, 159] on span "Готово" at bounding box center [384, 157] width 28 height 9
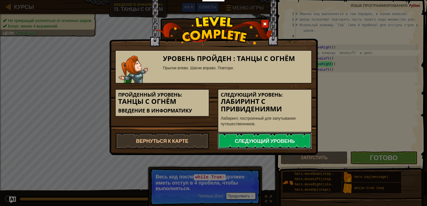
click at [271, 139] on link "Следующий уровень" at bounding box center [265, 140] width 94 height 17
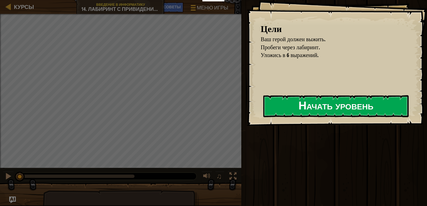
click at [308, 108] on button "Начать уровень" at bounding box center [335, 106] width 145 height 22
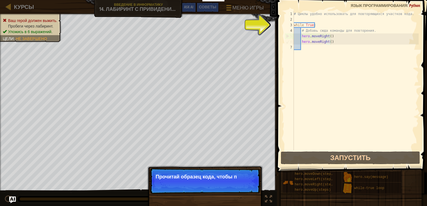
click at [330, 42] on div "# Циклы удобно использовать для повторяющихся участков кода. while True : # Доб…" at bounding box center [356, 86] width 126 height 150
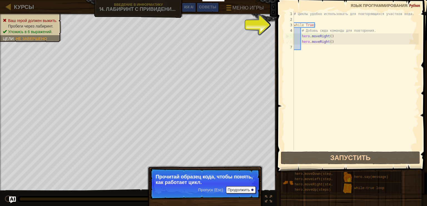
click at [330, 42] on div "# Циклы удобно использовать для повторяющихся участков кода. while True : # Доб…" at bounding box center [356, 86] width 126 height 150
drag, startPoint x: 330, startPoint y: 42, endPoint x: 301, endPoint y: 44, distance: 29.3
click at [301, 44] on div "# Циклы удобно использовать для повторяющихся участков кода. while True : # Доб…" at bounding box center [356, 86] width 126 height 150
click at [329, 39] on div "# Циклы удобно использовать для повторяющихся участков кода. while True : # Доб…" at bounding box center [356, 80] width 126 height 139
click at [330, 42] on div "# Циклы удобно использовать для повторяющихся участков кода. while True : # Доб…" at bounding box center [356, 86] width 126 height 150
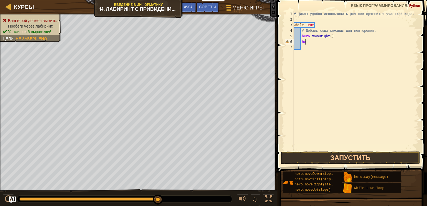
type textarea "h"
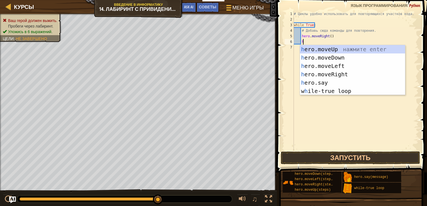
scroll to position [3, 0]
click at [319, 48] on div "h ero.moveUp нажмите enter h ero.moveDown нажмите enter h ero.moveLeft нажмите …" at bounding box center [352, 78] width 105 height 67
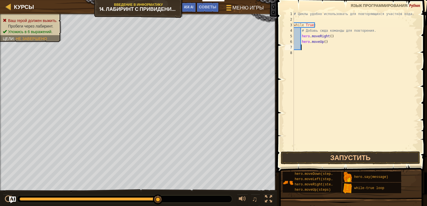
scroll to position [3, 0]
type textarea "h"
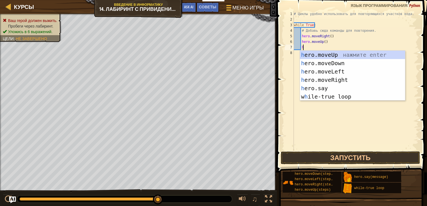
scroll to position [3, 0]
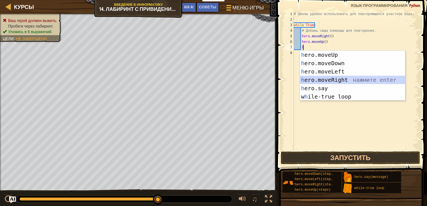
click at [319, 76] on div "h ero.moveUp нажмите enter h ero.moveDown нажмите enter h ero.moveLeft нажмите …" at bounding box center [352, 84] width 105 height 67
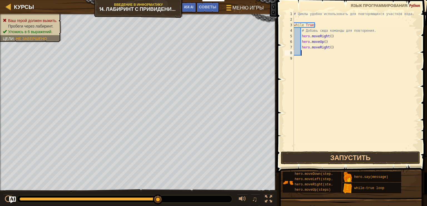
type textarea "h"
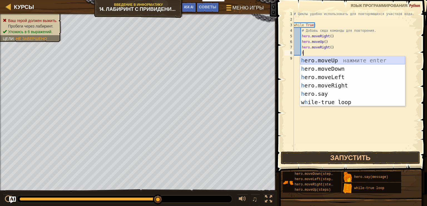
click at [327, 62] on div "h ero.moveUp нажмите enter h ero.moveDown нажмите enter h ero.moveLeft нажмите …" at bounding box center [352, 89] width 105 height 67
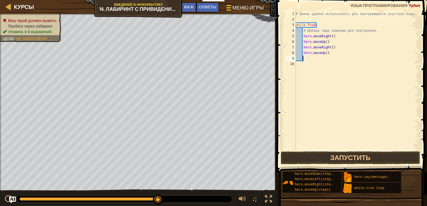
type textarea "h"
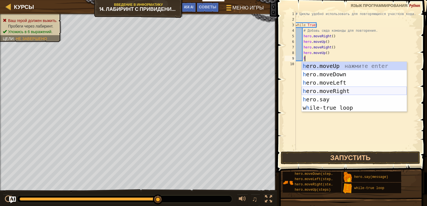
click at [328, 92] on div "h ero.moveUp нажмите enter h ero.moveDown нажмите enter h ero.moveLeft нажмите …" at bounding box center [354, 95] width 105 height 67
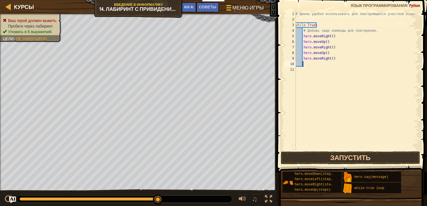
scroll to position [3, 0]
type textarea "h"
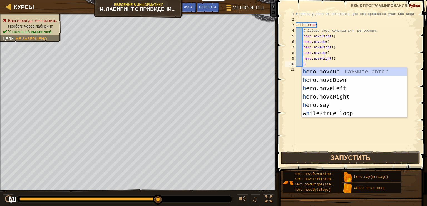
scroll to position [3, 0]
click at [325, 72] on div "h ero.moveUp нажмите enter h ero.moveDown нажмите enter h ero.moveLeft нажмите …" at bounding box center [354, 100] width 105 height 67
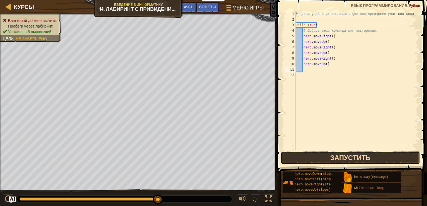
click at [332, 159] on button "Запустить" at bounding box center [350, 157] width 139 height 13
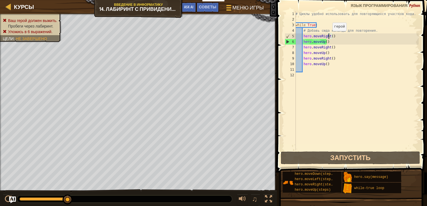
click at [329, 36] on div "# Циклы удобно использовать для повторяющихся участков кода. while True : # Доб…" at bounding box center [357, 86] width 124 height 150
click at [330, 36] on div "# Циклы удобно использовать для повторяющихся участков кода. while True : # Доб…" at bounding box center [357, 86] width 124 height 150
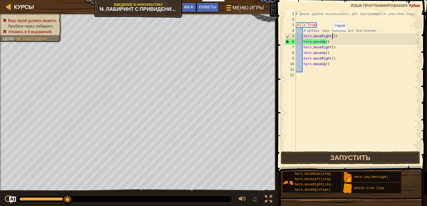
scroll to position [3, 3]
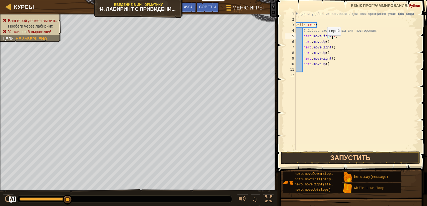
click at [324, 41] on div "# Циклы удобно использовать для повторяющихся участков кода. while True : # Доб…" at bounding box center [357, 86] width 124 height 150
click at [325, 42] on div "# Циклы удобно использовать для повторяющихся участков кода. while True : # Доб…" at bounding box center [357, 86] width 124 height 150
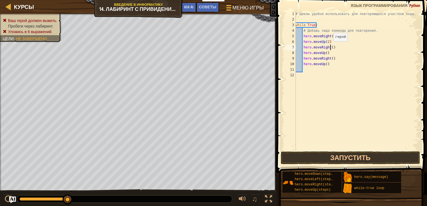
click at [330, 47] on div "# Циклы удобно использовать для повторяющихся участков кода. while True : # Доб…" at bounding box center [357, 86] width 124 height 150
click at [324, 52] on div "# Циклы удобно использовать для повторяющихся участков кода. while True : # Доб…" at bounding box center [357, 86] width 124 height 150
click at [325, 53] on div "# Циклы удобно использовать для повторяющихся участков кода. while True : # Доб…" at bounding box center [357, 86] width 124 height 150
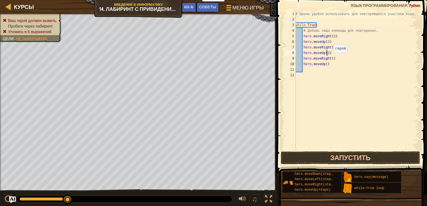
click at [330, 58] on div "# Циклы удобно использовать для повторяющихся участков кода. while True : # Доб…" at bounding box center [357, 86] width 124 height 150
click at [325, 64] on div "# Циклы удобно использовать для повторяющихся участков кода. while True : # Доб…" at bounding box center [357, 86] width 124 height 150
click at [333, 160] on button "Запустить" at bounding box center [350, 157] width 139 height 13
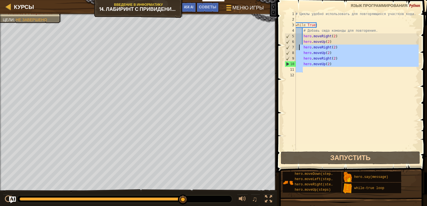
drag, startPoint x: 332, startPoint y: 68, endPoint x: 299, endPoint y: 47, distance: 38.5
click at [299, 47] on div "# Циклы удобно использовать для повторяющихся участков кода. while True : # Доб…" at bounding box center [357, 86] width 124 height 150
type textarea "hero.moveRight(2) hero.moveUp(2)"
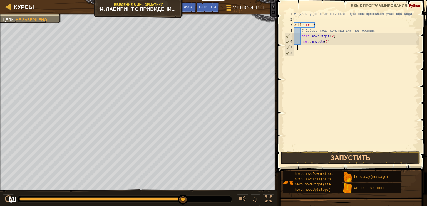
scroll to position [3, 0]
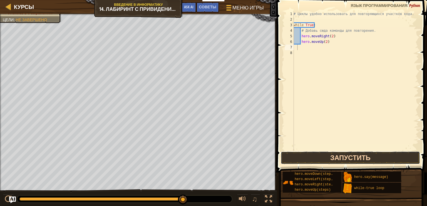
click at [323, 163] on button "Запустить" at bounding box center [350, 157] width 139 height 13
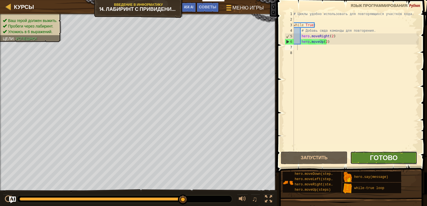
click at [373, 153] on span "Готово" at bounding box center [384, 157] width 28 height 9
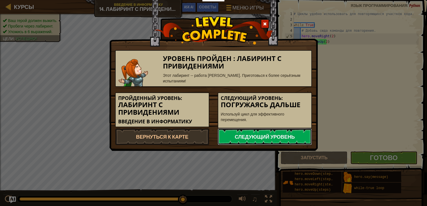
click at [293, 131] on link "Следующий уровень" at bounding box center [265, 136] width 94 height 17
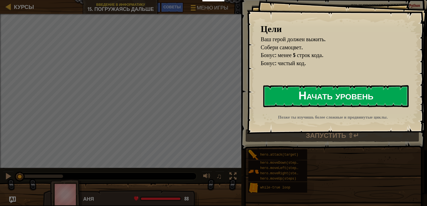
click at [355, 90] on button "Начать уровень" at bounding box center [335, 96] width 145 height 22
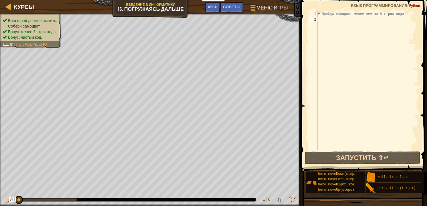
type textarea "w"
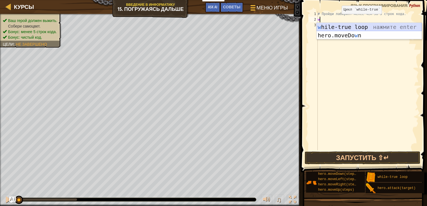
click at [336, 28] on div "w hile-true loop нажмите enter hero.moveDo w n нажмите enter" at bounding box center [369, 39] width 105 height 33
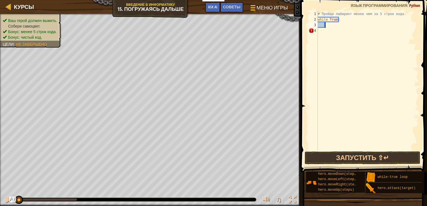
type textarea "h"
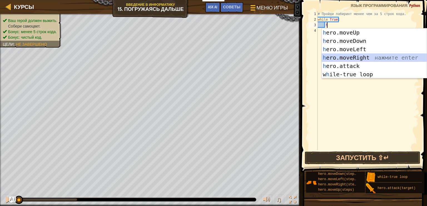
click at [339, 55] on div "h ero.moveUp нажмите enter h ero.moveDown нажмите enter h ero.moveLeft нажмите …" at bounding box center [374, 61] width 105 height 67
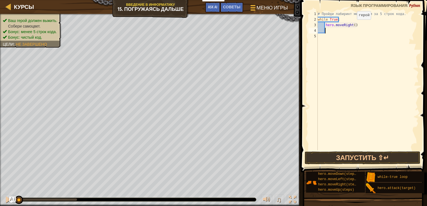
click at [352, 25] on div "# Пройди лабиринт менее чем за 5 строк кода. while True : hero . moveRight ( )" at bounding box center [368, 86] width 102 height 150
type textarea "hero.moveRight(2)"
click at [332, 30] on div "# Пройди лабиринт менее чем за 5 строк кода. while True : hero . moveRight ( 2 )" at bounding box center [368, 86] width 102 height 150
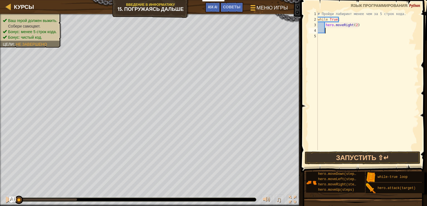
type textarea "h"
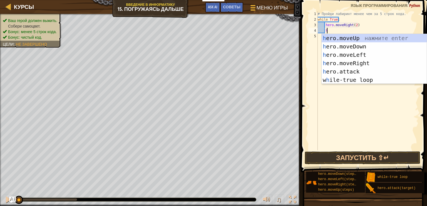
scroll to position [3, 0]
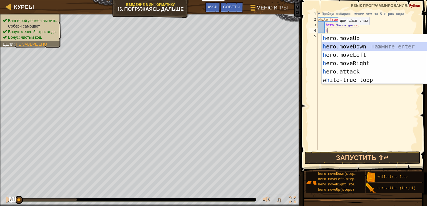
click at [353, 44] on div "h ero.moveUp нажмите enter h ero.moveDown нажмите enter h ero.moveLeft нажмите …" at bounding box center [374, 67] width 105 height 67
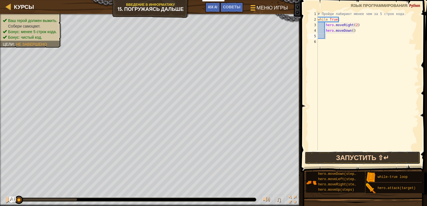
click at [350, 157] on button "Запустить ⇧↵" at bounding box center [363, 157] width 116 height 13
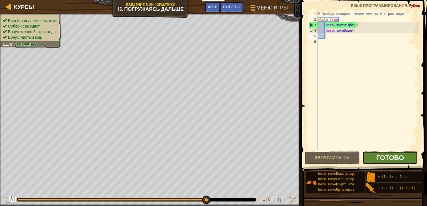
click at [386, 157] on span "Готово" at bounding box center [390, 157] width 28 height 9
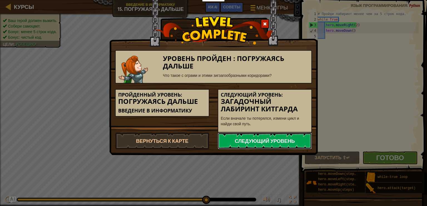
click at [288, 144] on link "Следующий уровень" at bounding box center [265, 140] width 94 height 17
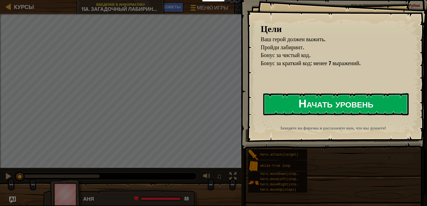
click at [304, 105] on button "Начать уровень" at bounding box center [335, 104] width 145 height 22
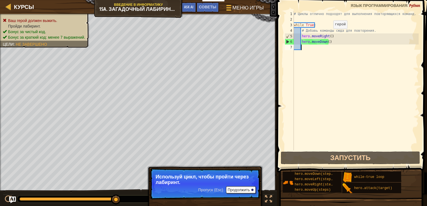
click at [329, 34] on div "# Циклы отлично подходят для выполнения повторяющихся команд. while True : # До…" at bounding box center [356, 86] width 126 height 150
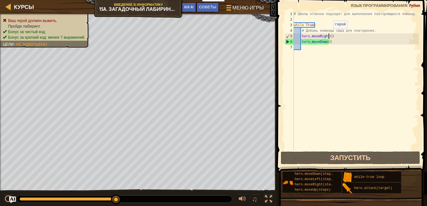
type textarea "hero.moveRight(2)"
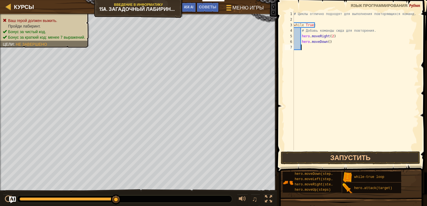
click at [315, 49] on div "# Циклы отлично подходят для выполнения повторяющихся команд. while True : # До…" at bounding box center [356, 86] width 126 height 150
type textarea "h"
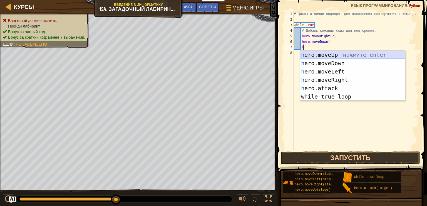
click at [323, 55] on div "h ero.moveUp нажмите enter h ero.moveDown нажмите enter h ero.moveLeft нажмите …" at bounding box center [352, 84] width 105 height 67
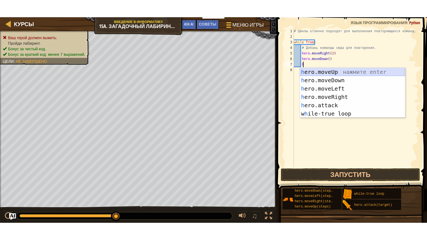
scroll to position [3, 0]
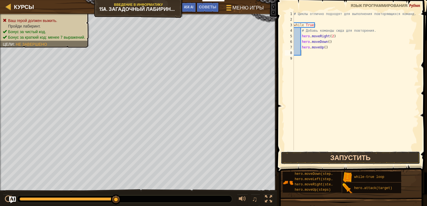
click at [325, 155] on button "Запустить" at bounding box center [350, 157] width 139 height 13
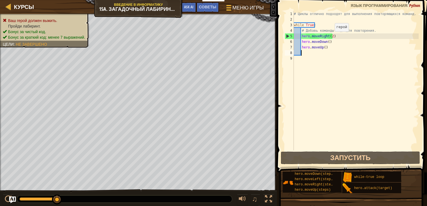
click at [330, 37] on div "# Циклы отлично подходят для выполнения повторяющихся команд. while True : # До…" at bounding box center [356, 86] width 126 height 150
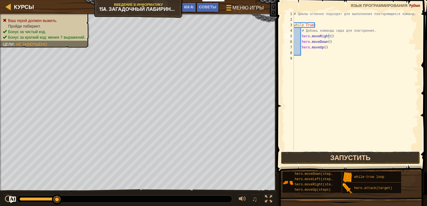
click at [335, 160] on button "Запустить" at bounding box center [350, 157] width 139 height 13
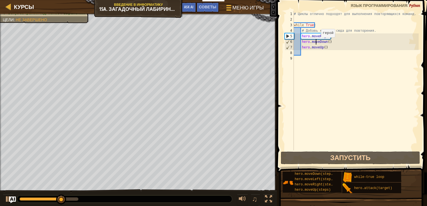
click at [316, 43] on div "# Циклы отлично подходят для выполнения повторяющихся команд. while True : # До…" at bounding box center [356, 86] width 126 height 150
type textarea "hero.moveDown()"
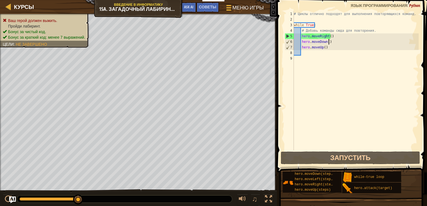
click at [329, 42] on div "# Циклы отлично подходят для выполнения повторяющихся команд. while True : # До…" at bounding box center [356, 86] width 126 height 150
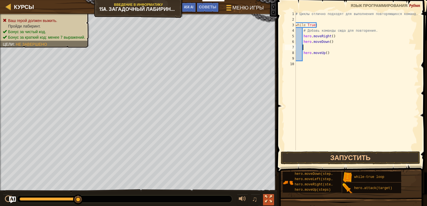
click at [266, 200] on div at bounding box center [268, 198] width 7 height 7
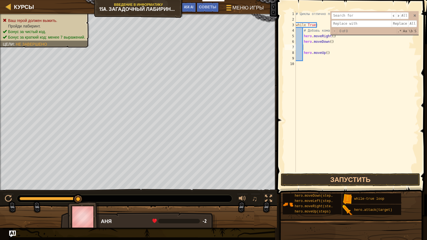
click at [0, 108] on div "Ваш герой должен выжить. Пройди лабиринт. Бонус за чистый код. Бонус за краткий…" at bounding box center [138, 102] width 277 height 177
type textarea "h"
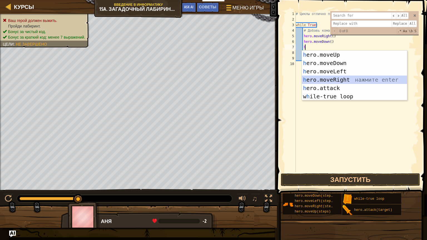
click at [319, 79] on div "h ero.moveUp нажмите enter h ero.moveDown нажмите enter h ero.moveLeft нажмите …" at bounding box center [354, 84] width 105 height 67
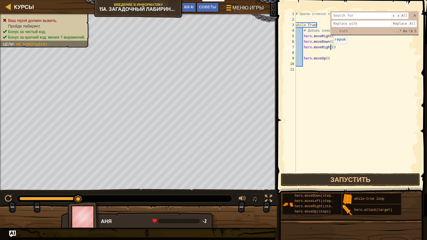
click at [330, 49] on div "# Циклы отлично подходят для выполнения повторяющихся команд. while True : # До…" at bounding box center [357, 97] width 124 height 172
type textarea "hero.moveRight(2)"
click at [328, 52] on div "# Циклы отлично подходят для выполнения повторяющихся команд. while True : # До…" at bounding box center [357, 97] width 124 height 172
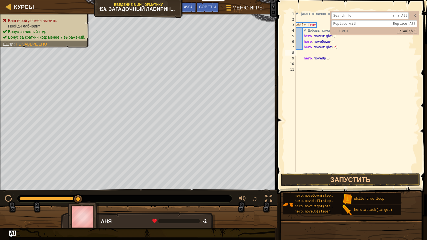
click at [329, 52] on div "# Циклы отлично подходят для выполнения повторяющихся команд. while True : # До…" at bounding box center [357, 97] width 124 height 172
click at [347, 50] on div "# Циклы отлично подходят для выполнения повторяющихся команд. while True : # До…" at bounding box center [357, 97] width 124 height 172
click at [366, 181] on button "Запустить" at bounding box center [350, 180] width 139 height 13
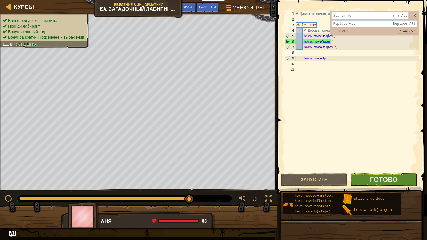
click at [340, 55] on div "# Циклы отлично подходят для выполнения повторяющихся команд. while True : # До…" at bounding box center [357, 97] width 124 height 172
type textarea "hero.moveRight(2)"
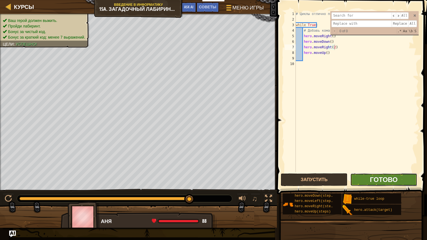
click at [380, 179] on span "Готово" at bounding box center [384, 179] width 28 height 9
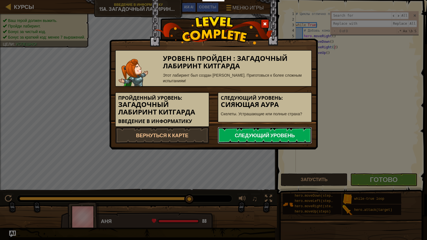
click at [276, 134] on link "Следующий уровень" at bounding box center [265, 135] width 94 height 17
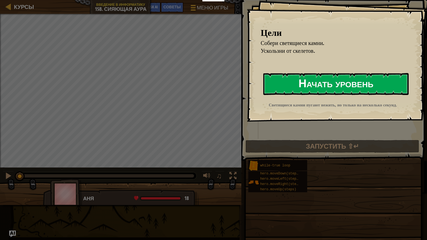
click at [323, 84] on button "Начать уровень" at bounding box center [335, 84] width 145 height 22
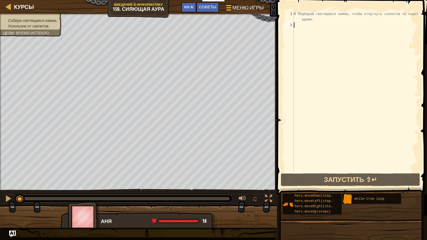
click at [300, 24] on div "# Подбирай светящиеся камни, чтобы отпугнуть скелетов на короткое время." at bounding box center [356, 100] width 126 height 178
type textarea "w"
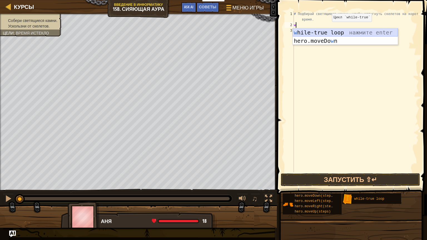
click at [327, 30] on div "w hile-true loop нажмите enter hero.moveDo w n нажмите enter" at bounding box center [345, 44] width 105 height 33
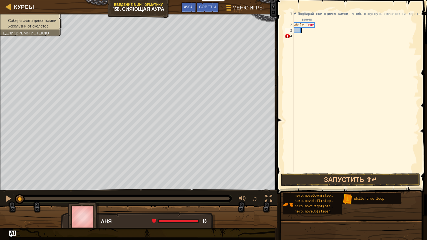
click at [307, 32] on div "# Подбирай светящиеся камни, чтобы отпугнуть скелетов на короткое время. while …" at bounding box center [356, 100] width 126 height 178
type textarea "h"
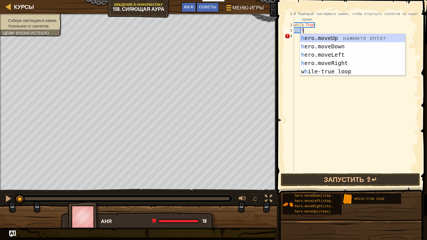
scroll to position [3, 0]
click at [319, 39] on div "h ero.moveUp нажмите enter h ero.moveDown нажмите enter h ero.moveLeft нажмите …" at bounding box center [352, 63] width 105 height 58
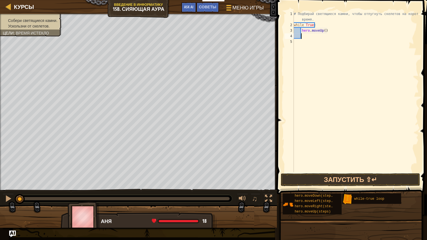
type textarea "h"
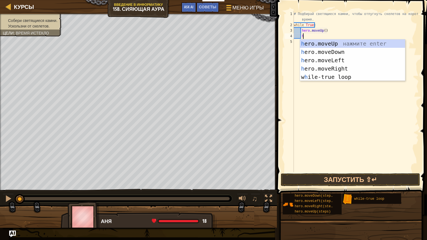
scroll to position [3, 0]
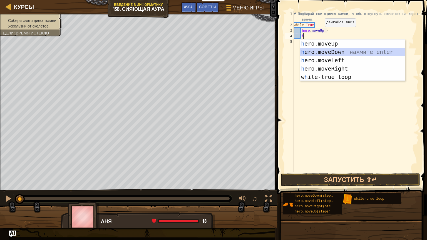
click at [327, 51] on div "h ero.moveUp нажмите enter h ero.moveDown нажмите enter h ero.moveLeft нажмите …" at bounding box center [352, 68] width 105 height 58
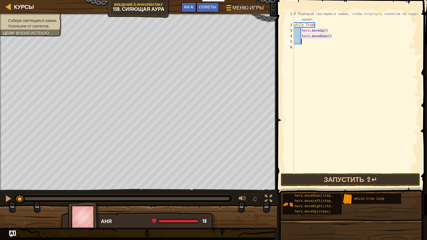
type textarea "h"
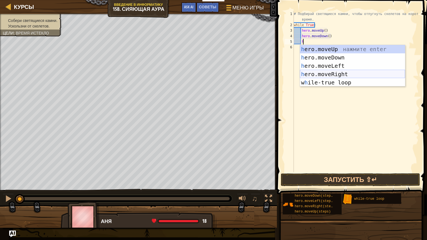
click at [325, 75] on div "h ero.moveUp нажмите enter h ero.moveDown нажмите enter h ero.moveLeft нажмите …" at bounding box center [352, 74] width 105 height 58
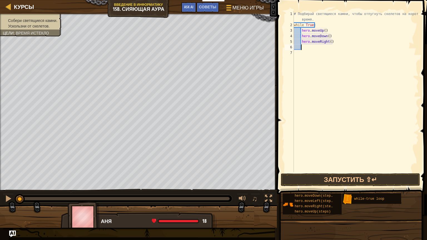
scroll to position [3, 0]
click at [328, 41] on div "# Подбирай светящиеся камни, чтобы отпугнуть скелетов на короткое время. while …" at bounding box center [356, 100] width 126 height 178
type textarea "hero.moveRight(2)"
click at [343, 180] on button "Запустить ⇧↵" at bounding box center [350, 180] width 139 height 13
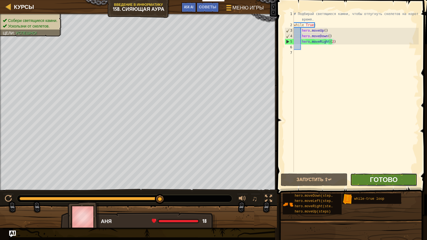
click at [384, 183] on span "Готово" at bounding box center [384, 179] width 28 height 9
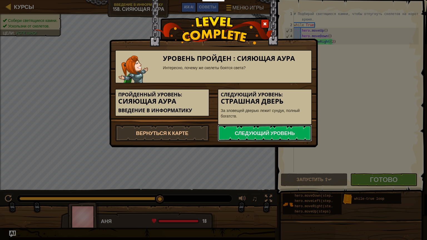
click at [278, 139] on link "Следующий уровень" at bounding box center [265, 133] width 94 height 17
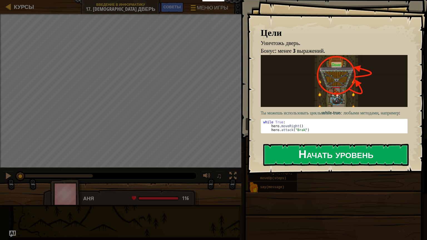
click at [325, 154] on button "Начать уровень" at bounding box center [335, 155] width 145 height 22
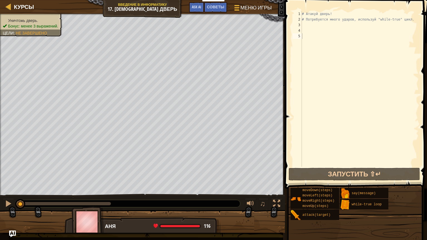
click at [120, 206] on div "Аня" at bounding box center [160, 226] width 110 height 7
click at [113, 206] on div "Аня" at bounding box center [160, 226] width 110 height 7
click at [107, 206] on div "Аня" at bounding box center [160, 226] width 110 height 7
click at [110, 206] on div "Аня" at bounding box center [160, 226] width 110 height 7
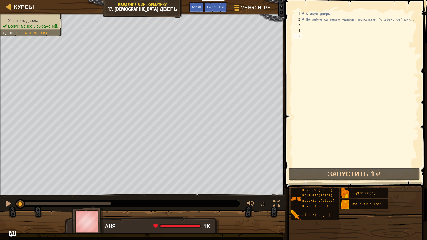
click at [110, 206] on div "Аня" at bounding box center [160, 226] width 110 height 7
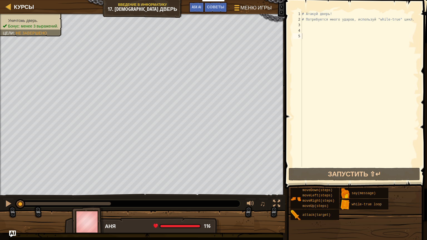
drag, startPoint x: 110, startPoint y: 228, endPoint x: 112, endPoint y: 218, distance: 10.4
click at [112, 206] on div "[PERSON_NAME] 116 x: 18 y: 11 No target" at bounding box center [143, 241] width 156 height 46
click at [314, 27] on div "# Атакуй дверь! # Потребуется много ударов, используй "while-true" цикл." at bounding box center [360, 94] width 118 height 167
type textarea "w"
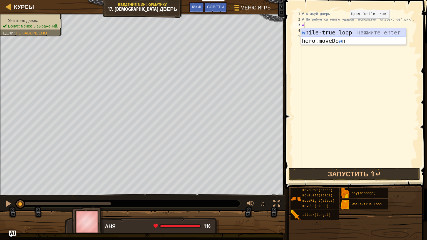
click at [346, 33] on div "w hile-true loop нажмите enter hero.moveDo w n нажмите enter" at bounding box center [353, 44] width 105 height 33
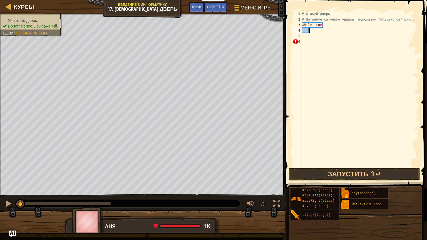
scroll to position [3, 0]
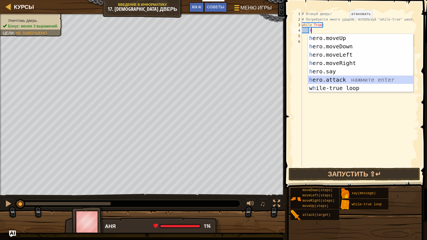
click at [336, 80] on div "h ero.moveUp нажмите enter h ero.moveDown нажмите enter h ero.moveLeft нажмите …" at bounding box center [360, 71] width 105 height 75
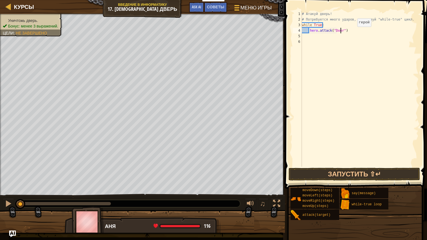
scroll to position [3, 3]
type textarea "hero.attack("Door")"
click at [351, 174] on button "Запустить ⇧↵" at bounding box center [355, 174] width 132 height 13
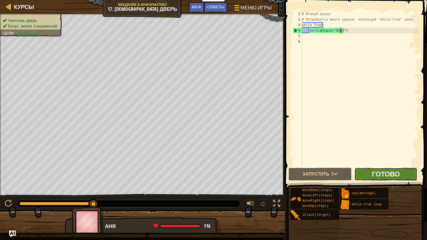
click at [382, 172] on span "Готово" at bounding box center [386, 174] width 28 height 9
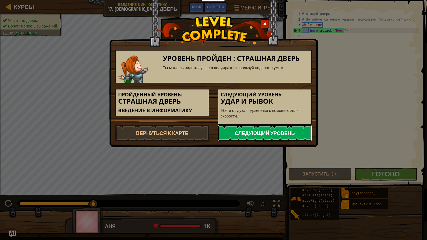
click at [289, 131] on link "Следующий уровень" at bounding box center [265, 133] width 94 height 17
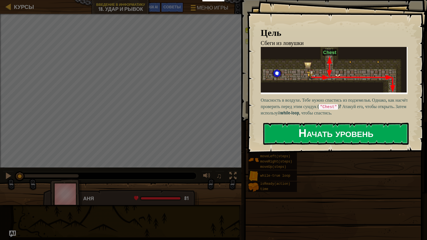
click at [326, 130] on button "Начать уровень" at bounding box center [335, 134] width 145 height 22
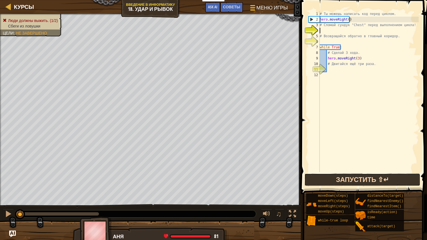
click at [349, 176] on button "Запустить ⇧↵" at bounding box center [363, 180] width 116 height 13
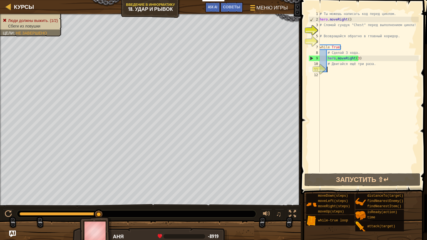
click at [330, 70] on div "# Ты можешь написать код перед циклом. hero . moveRight ( ) # Сломай сундук "Ch…" at bounding box center [369, 97] width 100 height 172
click at [343, 49] on div "# Ты можешь написать код перед циклом. hero . moveRight ( ) # Сломай сундук "Ch…" at bounding box center [369, 97] width 100 height 172
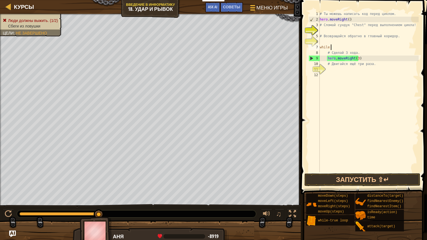
type textarea "w"
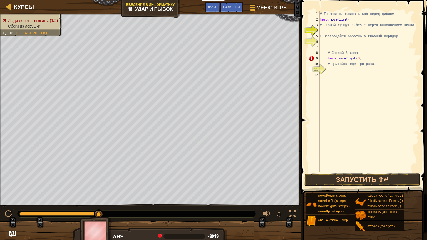
click at [364, 69] on div "# Ты можешь написать код перед циклом. hero . moveRight ( ) # Сломай сундук "Ch…" at bounding box center [369, 97] width 100 height 172
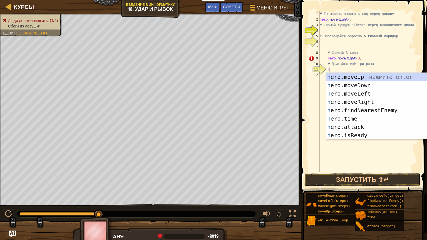
scroll to position [3, 0]
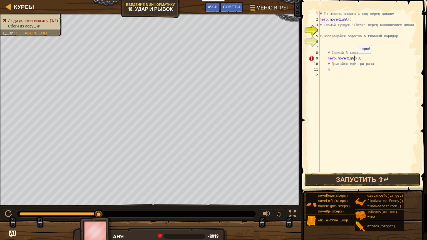
click at [355, 59] on div "# Ты можешь написать код перед циклом. hero . moveRight ( ) # Сломай сундук "Ch…" at bounding box center [369, 97] width 100 height 172
click at [357, 58] on div "# Ты можешь написать код перед циклом. hero . moveRight ( ) # Сломай сундук "Ch…" at bounding box center [369, 97] width 100 height 172
click at [352, 70] on div "# Ты можешь написать код перед циклом. hero . moveRight ( ) # Сломай сундук "Ch…" at bounding box center [369, 97] width 100 height 172
type textarea "h"
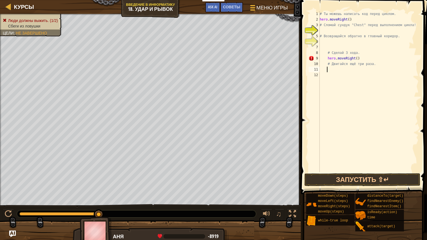
type textarea "h"
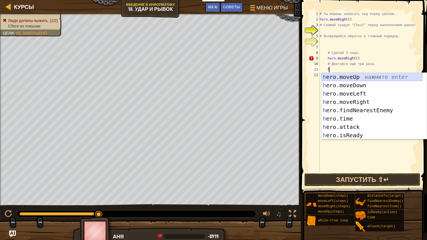
click at [354, 79] on div "h ero.moveUp нажмите enter h ero.moveDown нажмите enter h ero.moveLeft нажмите …" at bounding box center [372, 114] width 101 height 83
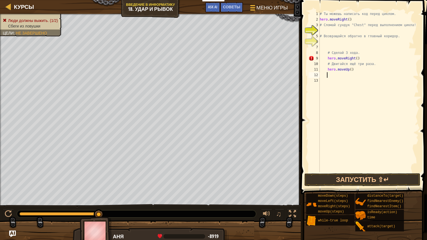
scroll to position [3, 0]
type textarea "h"
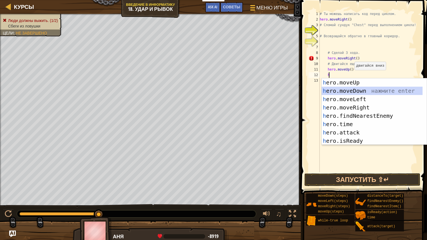
click at [356, 91] on div "h ero.moveUp нажмите enter h ero.moveDown нажмите enter h ero.moveLeft нажмите …" at bounding box center [372, 119] width 101 height 83
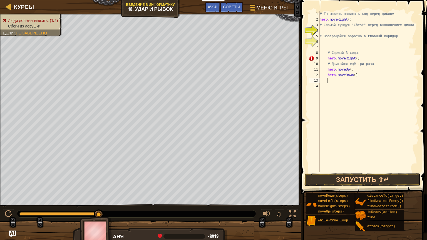
type textarea "h"
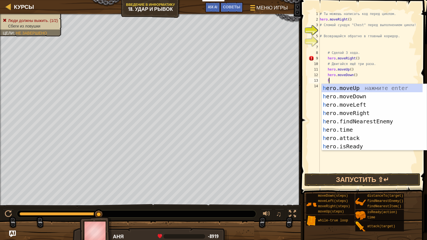
scroll to position [3, 0]
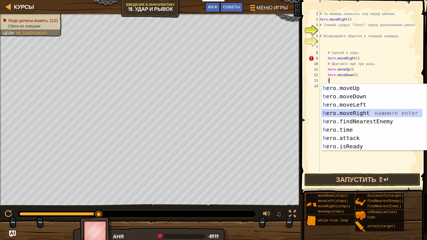
click at [357, 113] on div "h ero.moveUp нажмите enter h ero.moveDown нажмите enter h ero.moveLeft нажмите …" at bounding box center [372, 125] width 101 height 83
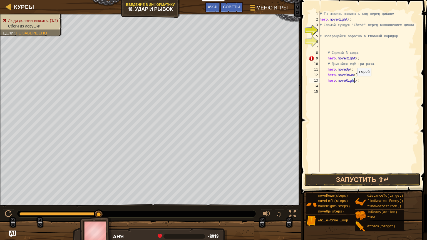
click at [355, 82] on div "# Ты можешь написать код перед циклом. hero . moveRight ( ) # Сломай сундук "Ch…" at bounding box center [369, 97] width 100 height 172
type textarea "hero.moveRight(2)"
click at [331, 88] on div "# Ты можешь написать код перед циклом. hero . moveRight ( ) # Сломай сундук "Ch…" at bounding box center [369, 97] width 100 height 172
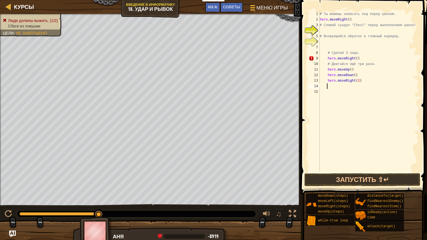
type textarea "h"
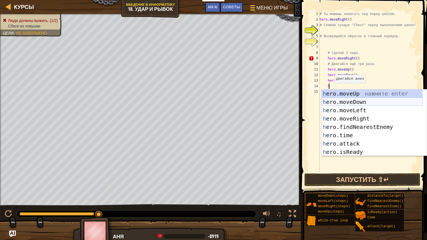
click at [346, 103] on div "h ero.moveUp нажмите enter h ero.moveDown нажмите enter h ero.moveLeft нажмите …" at bounding box center [372, 131] width 101 height 83
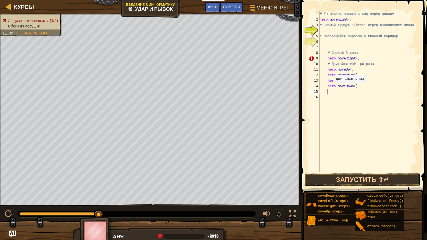
scroll to position [3, 0]
click at [355, 86] on div "# Ты можешь написать код перед циклом. hero . moveRight ( ) # Сломай сундук "Ch…" at bounding box center [369, 97] width 100 height 172
click at [353, 86] on div "# Ты можешь написать код перед циклом. hero . moveRight ( ) # Сломай сундук "Ch…" at bounding box center [369, 97] width 100 height 172
type textarea "hero.moveDown(3)"
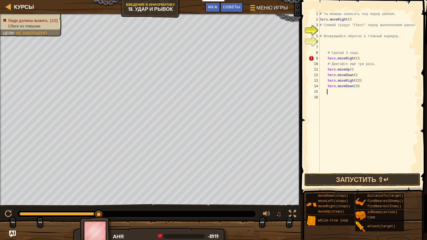
click at [331, 91] on div "# Ты можешь написать код перед циклом. hero . moveRight ( ) # Сломай сундук "Ch…" at bounding box center [369, 97] width 100 height 172
type textarea "h"
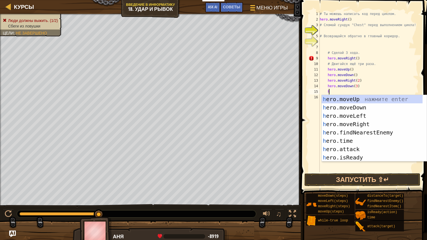
scroll to position [3, 0]
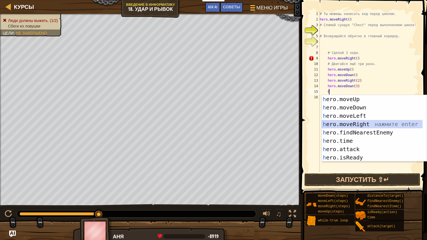
click at [347, 121] on div "h ero.moveUp нажмите enter h ero.moveDown нажмите enter h ero.moveLeft нажмите …" at bounding box center [372, 136] width 101 height 83
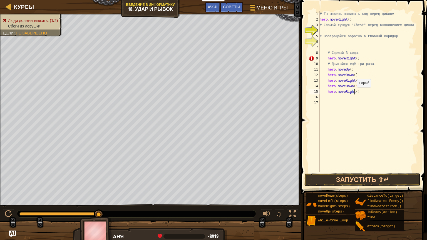
click at [354, 93] on div "# Ты можешь написать код перед циклом. hero . moveRight ( ) # Сломай сундук "Ch…" at bounding box center [369, 97] width 100 height 172
type textarea "hero.moveRight(3)"
click at [349, 100] on div "# Ты можешь написать код перед циклом. hero . moveRight ( ) # Сломай сундук "Ch…" at bounding box center [369, 97] width 100 height 172
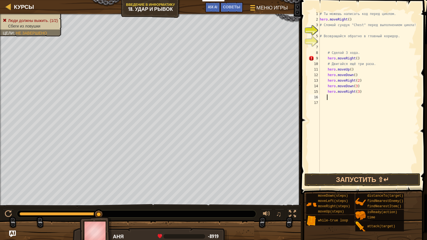
type textarea "h"
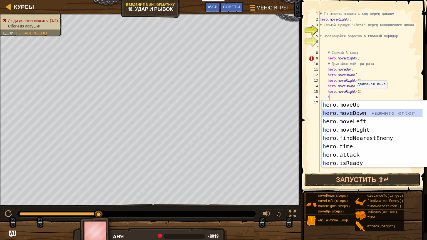
click at [357, 112] on div "h ero.moveUp нажмите enter h ero.moveDown нажмите enter h ero.moveLeft нажмите …" at bounding box center [372, 142] width 101 height 83
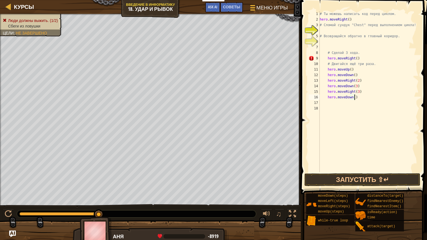
click at [354, 99] on div "# Ты можешь написать код перед циклом. hero . moveRight ( ) # Сломай сундук "Ch…" at bounding box center [369, 97] width 100 height 172
click at [353, 98] on div "# Ты можешь написать код перед циклом. hero . moveRight ( ) # Сломай сундук "Ch…" at bounding box center [369, 97] width 100 height 172
type textarea "hero.moveDown(3)"
click at [338, 107] on div "# Ты можешь написать код перед циклом. hero . moveRight ( ) # Сломай сундук "Ch…" at bounding box center [369, 97] width 100 height 172
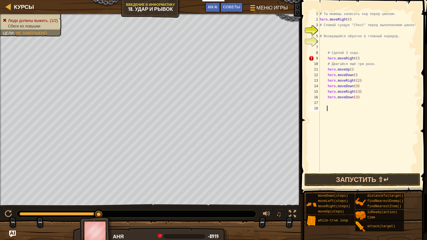
scroll to position [3, 0]
type textarea "h"
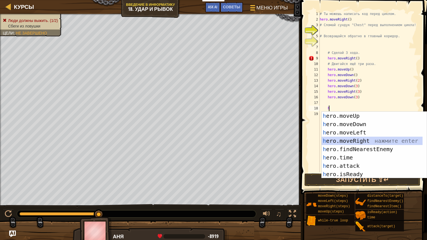
click at [345, 139] on div "h ero.moveUp нажмите enter h ero.moveDown нажмите enter h ero.moveLeft нажмите …" at bounding box center [372, 153] width 101 height 83
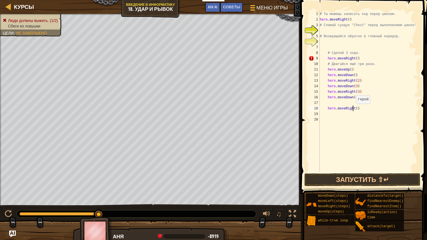
click at [354, 109] on div "# Ты можешь написать код перед циклом. hero . moveRight ( ) # Сломай сундук "Ch…" at bounding box center [369, 97] width 100 height 172
click at [355, 108] on div "# Ты можешь написать код перед циклом. hero . moveRight ( ) # Сломай сундук "Ch…" at bounding box center [369, 97] width 100 height 172
click at [389, 181] on button "Запустить ⇧↵" at bounding box center [363, 180] width 116 height 13
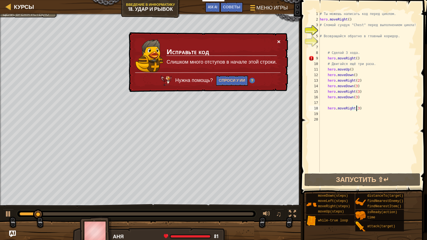
click at [278, 40] on button "×" at bounding box center [278, 42] width 3 height 6
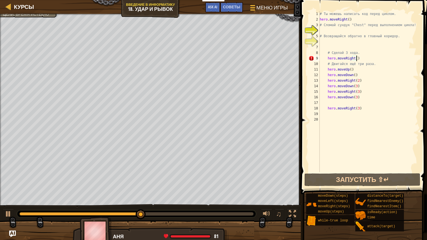
click at [359, 61] on div "# Ты можешь написать код перед циклом. hero . moveRight ( ) # Сломай сундук "Ch…" at bounding box center [369, 97] width 100 height 172
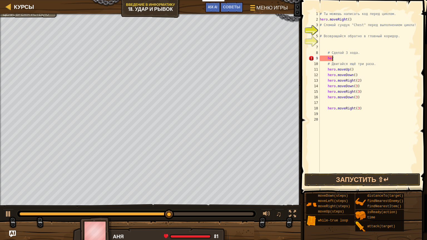
scroll to position [3, 0]
type textarea "h"
click at [347, 65] on div "# Ты можешь написать код перед циклом. hero . moveRight ( ) # Сломай сундук "Ch…" at bounding box center [369, 97] width 100 height 172
click at [347, 67] on div "# Ты можешь написать код перед циклом. hero . moveRight ( ) # Сломай сундук "Ch…" at bounding box center [369, 97] width 100 height 172
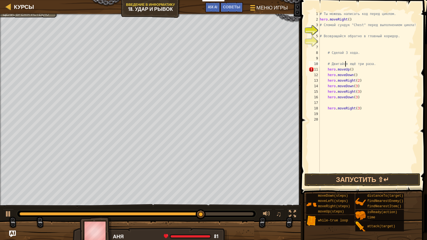
click at [345, 64] on div "# Ты можешь написать код перед циклом. hero . moveRight ( ) # Сломай сундук "Ch…" at bounding box center [369, 97] width 100 height 172
click at [345, 67] on div "# Ты можешь написать код перед циклом. hero . moveRight ( ) # Сломай сундук "Ch…" at bounding box center [369, 97] width 100 height 172
click at [346, 65] on div "# Ты можешь написать код перед циклом. hero . moveRight ( ) # Сломай сундук "Ch…" at bounding box center [369, 97] width 100 height 172
click at [351, 67] on div "# Ты можешь написать код перед циклом. hero . moveRight ( ) # Сломай сундук "Ch…" at bounding box center [369, 97] width 100 height 172
type textarea "hero.moveUp()"
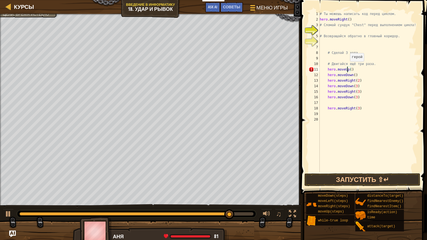
click at [347, 67] on div "# Ты можешь написать код перед циклом. hero . moveRight ( ) # Сломай сундук "Ch…" at bounding box center [369, 97] width 100 height 172
click at [350, 60] on div "# Ты можешь написать код перед циклом. hero . moveRight ( ) # Сломай сундук "Ch…" at bounding box center [369, 97] width 100 height 172
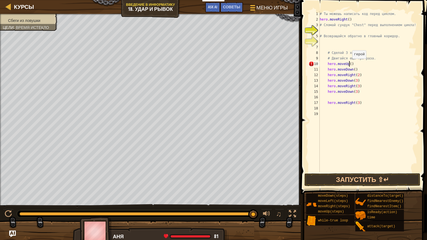
click at [349, 64] on div "# Ты можешь написать код перед циклом. hero . moveRight ( ) # Сломай сундук "Ch…" at bounding box center [369, 97] width 100 height 172
click at [350, 63] on div "# Ты можешь написать код перед циклом. hero . moveRight ( ) # Сломай сундук "Ch…" at bounding box center [369, 97] width 100 height 172
type textarea "h"
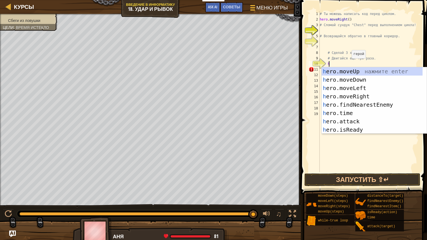
scroll to position [3, 0]
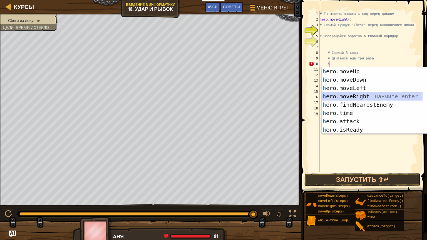
click at [348, 96] on div "h ero.moveUp нажмите enter h ero.moveDown нажмите enter h ero.moveLeft нажмите …" at bounding box center [372, 108] width 101 height 83
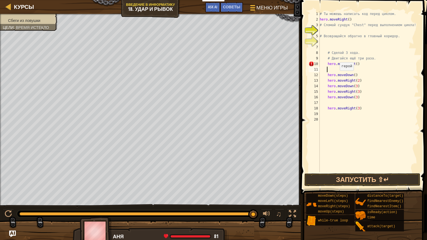
type textarea "h"
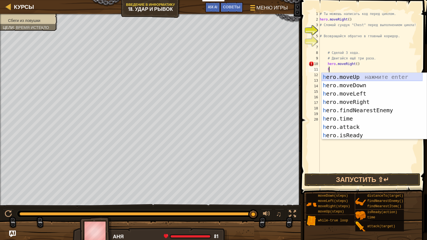
click at [342, 77] on div "h ero.moveUp нажмите enter h ero.moveDown нажмите enter h ero.moveLeft нажмите …" at bounding box center [372, 114] width 101 height 83
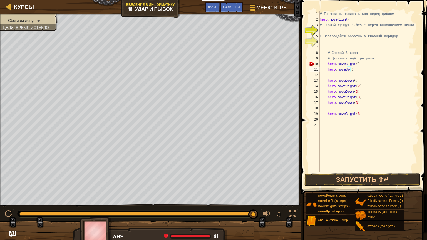
click at [355, 71] on div "# Ты можешь написать код перед циклом. hero . moveRight ( ) # Сломай сундук "Ch…" at bounding box center [369, 97] width 100 height 172
type textarea "hero.moveUp()"
click at [349, 74] on div "# Ты можешь написать код перед циклом. hero . moveRight ( ) # Сломай сундук "Ch…" at bounding box center [369, 97] width 100 height 172
type textarea "hero.moveUp()"
click at [354, 103] on div "# Ты можешь написать код перед циклом. hero . moveRight ( ) # Сломай сундук "Ch…" at bounding box center [369, 97] width 100 height 172
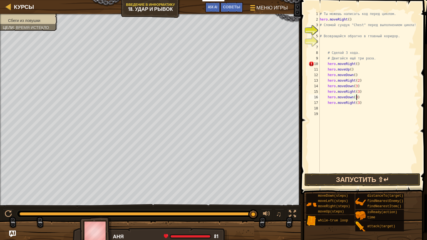
type textarea "hero.moveDown(3)"
click at [392, 181] on button "Запустить ⇧↵" at bounding box center [363, 180] width 116 height 13
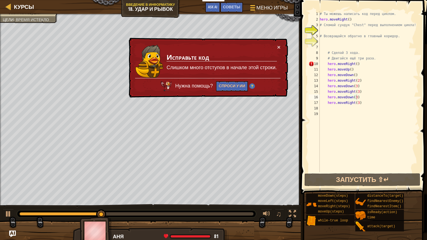
click at [281, 46] on div "× Исправьте код [GEOGRAPHIC_DATA] много отступов в начале этой строки. Нужна по…" at bounding box center [208, 68] width 160 height 60
click at [279, 46] on button "×" at bounding box center [278, 47] width 3 height 6
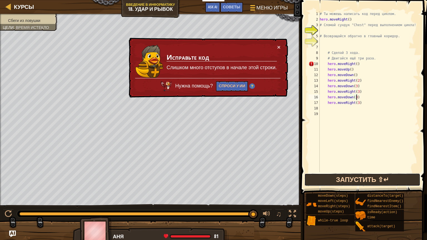
click at [359, 176] on button "Запустить ⇧↵" at bounding box center [363, 180] width 116 height 13
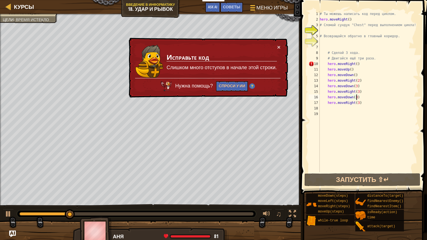
click at [339, 45] on div "# Ты можешь написать код перед циклом. hero . moveRight ( ) # Сломай сундук "Ch…" at bounding box center [369, 97] width 100 height 172
type textarea "w"
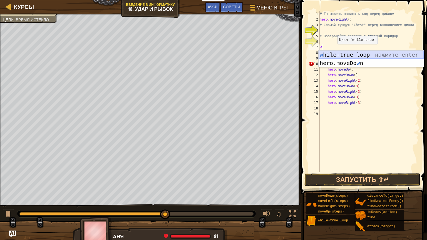
click at [339, 55] on div "w hile-true loop нажмите enter hero.moveDo w n нажмите enter" at bounding box center [371, 67] width 105 height 33
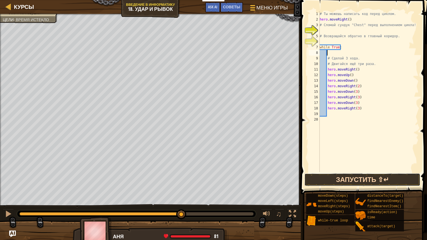
click at [349, 181] on button "Запустить ⇧↵" at bounding box center [363, 180] width 116 height 13
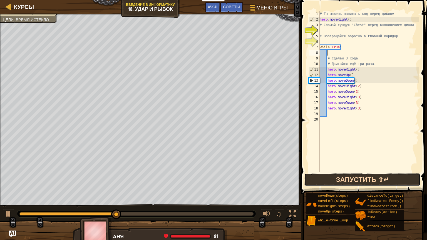
click at [324, 179] on button "Запустить ⇧↵" at bounding box center [363, 180] width 116 height 13
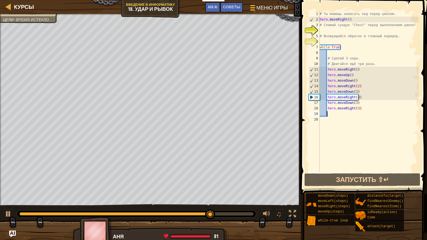
click at [346, 114] on div "# Ты можешь написать код перед циклом. hero . moveRight ( ) # Сломай сундук "Ch…" at bounding box center [369, 97] width 100 height 172
type textarea "h"
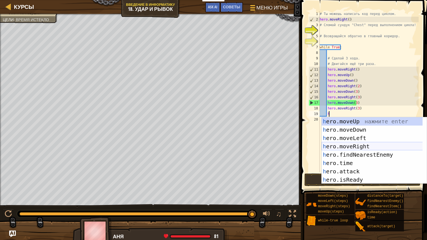
click at [341, 145] on div "h ero.moveUp нажмите enter h ero.moveDown нажмите enter h ero.moveLeft нажмите …" at bounding box center [374, 158] width 105 height 83
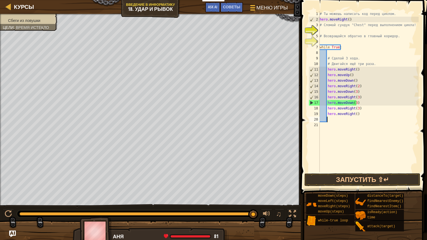
scroll to position [3, 0]
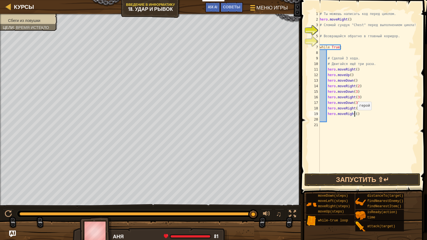
click at [355, 116] on div "# Ты можешь написать код перед циклом. hero . moveRight ( ) # Сломай сундук "Ch…" at bounding box center [369, 97] width 100 height 172
type textarea "hero.moveRight(3)"
click at [345, 118] on div "# Ты можешь написать код перед циклом. hero . moveRight ( ) # Сломай сундук "Ch…" at bounding box center [369, 97] width 100 height 172
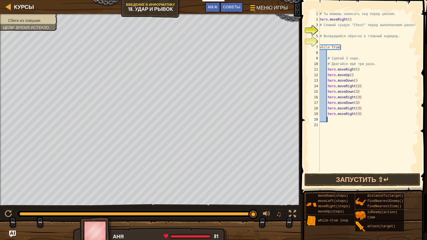
type textarea "h"
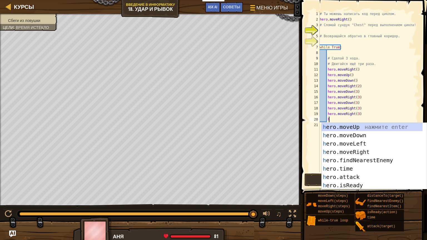
scroll to position [3, 0]
click at [342, 137] on div "h ero.moveUp нажмите enter h ero.moveDown нажмите enter h ero.moveLeft нажмите …" at bounding box center [372, 164] width 101 height 83
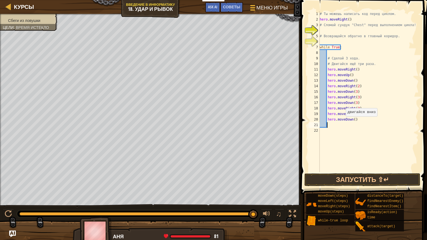
scroll to position [3, 0]
click at [352, 120] on div "# Ты можешь написать код перед циклом. hero . moveRight ( ) # Сломай сундук "Ch…" at bounding box center [369, 97] width 100 height 172
click at [337, 178] on button "Запустить ⇧↵" at bounding box center [363, 180] width 116 height 13
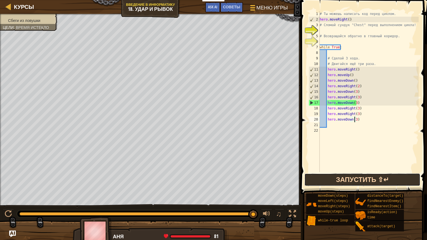
click at [372, 177] on button "Запустить ⇧↵" at bounding box center [363, 180] width 116 height 13
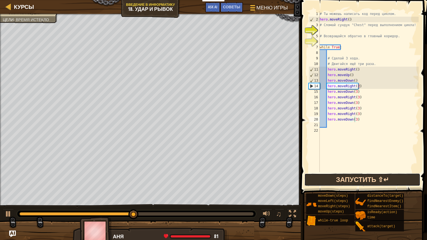
click at [316, 184] on button "Запустить ⇧↵" at bounding box center [363, 180] width 116 height 13
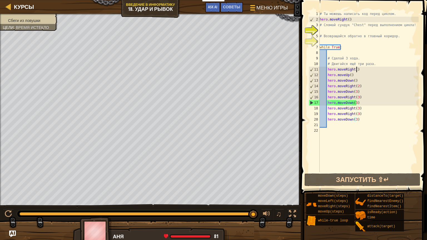
click at [358, 69] on div "# Ты можешь написать код перед циклом. hero . moveRight ( ) # Сломай сундук "Ch…" at bounding box center [369, 97] width 100 height 172
type textarea "hero.moveRight()"
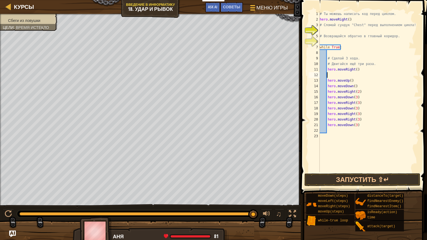
scroll to position [3, 0]
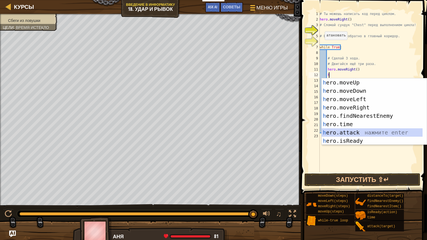
click at [350, 132] on div "h ero.moveUp нажмите enter h ero.moveDown нажмите enter h ero.moveLeft нажмите …" at bounding box center [372, 119] width 101 height 83
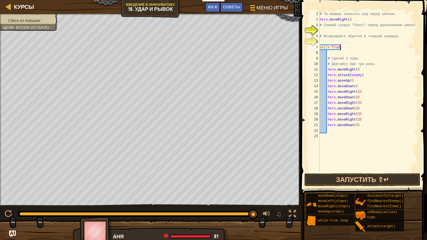
click at [344, 46] on div "# Ты можешь написать код перед циклом. hero . moveRight ( ) # Сломай сундук "Ch…" at bounding box center [369, 97] width 100 height 172
click at [342, 46] on div "# Ты можешь написать код перед циклом. hero . moveRight ( ) # Сломай сундук "Ch…" at bounding box center [369, 97] width 100 height 172
type textarea "w"
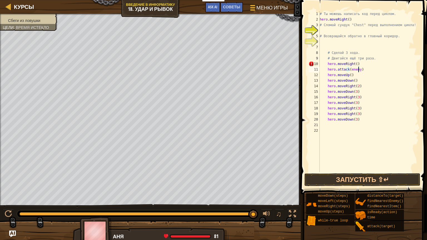
click at [358, 69] on div "# Ты можешь написать код перед циклом. hero . moveRight ( ) # Сломай сундук "Ch…" at bounding box center [369, 97] width 100 height 172
type textarea "hero.attack(Chest)"
click at [359, 178] on button "Запустить ⇧↵" at bounding box center [363, 180] width 116 height 13
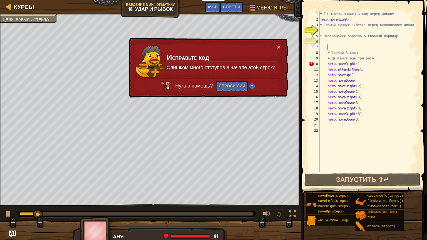
click at [340, 48] on div "# Ты можешь написать код перед циклом. hero . moveRight ( ) # Сломай сундук "Ch…" at bounding box center [369, 97] width 100 height 172
click at [336, 42] on div "# Ты можешь написать код перед циклом. hero . moveRight ( ) # Сломай сундук "Ch…" at bounding box center [369, 97] width 100 height 172
type textarea "w"
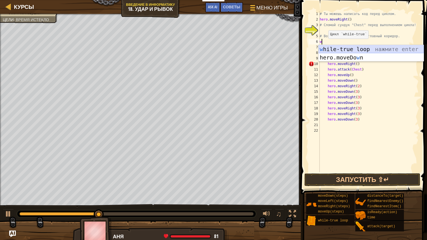
click at [332, 47] on div "w hile-true loop нажмите enter hero.moveDo w n нажмите enter" at bounding box center [371, 61] width 105 height 33
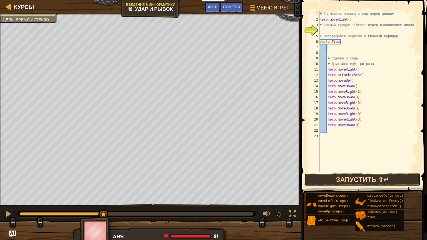
click at [357, 183] on button "Запустить ⇧↵" at bounding box center [363, 180] width 116 height 13
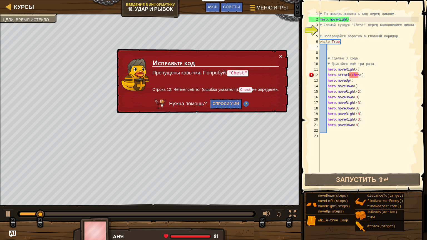
click at [279, 57] on button "×" at bounding box center [280, 56] width 3 height 6
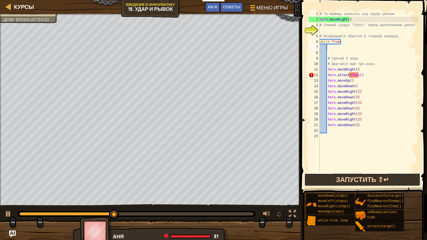
click at [373, 177] on button "Запустить ⇧↵" at bounding box center [363, 180] width 116 height 13
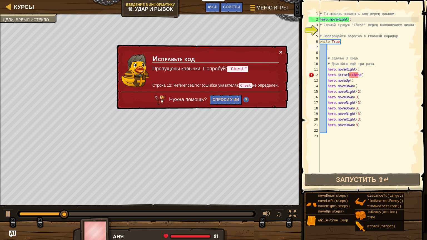
click at [282, 50] on button "×" at bounding box center [280, 52] width 3 height 6
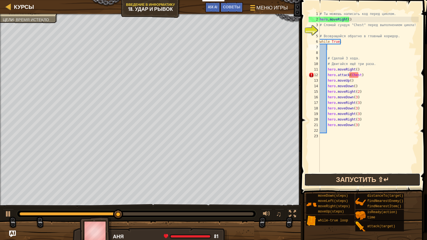
click at [324, 176] on button "Запустить ⇧↵" at bounding box center [363, 180] width 116 height 13
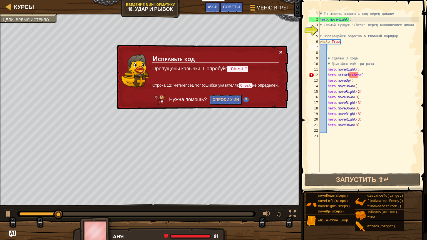
click at [280, 51] on button "×" at bounding box center [280, 52] width 3 height 6
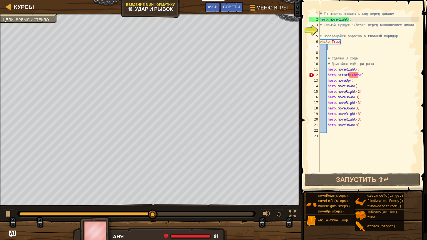
click at [357, 70] on div "# Ты можешь написать код перед циклом. hero . moveRight ( ) # Сломай сундук "Ch…" at bounding box center [369, 97] width 100 height 172
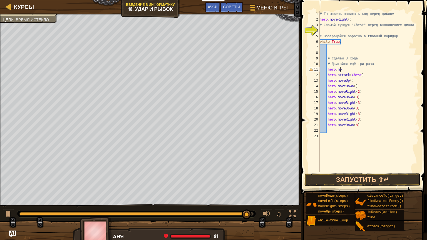
type textarea "h"
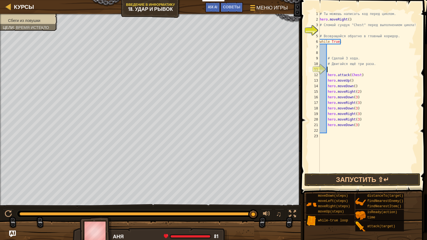
type textarea "h"
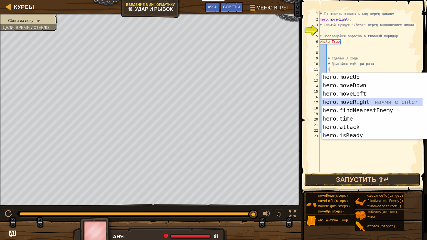
click at [359, 100] on div "h ero.moveUp нажмите enter h ero.moveDown нажмите enter h ero.moveLeft нажмите …" at bounding box center [374, 114] width 105 height 83
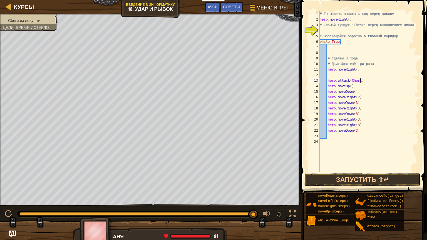
click at [363, 82] on div "# Ты можешь написать код перед циклом. hero . moveRight ( ) # Сломай сундук "Ch…" at bounding box center [369, 97] width 100 height 172
type textarea "hero.attack(Chest)"
type textarea "h"
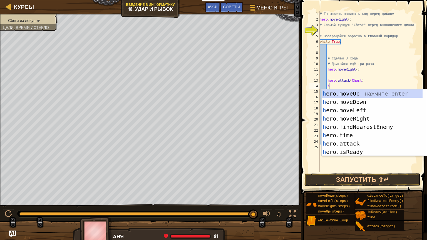
scroll to position [3, 0]
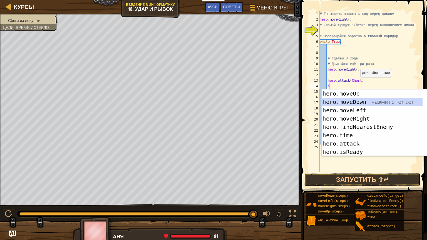
click at [347, 98] on div "h ero.moveUp нажмите enter h ero.moveDown нажмите enter h ero.moveLeft нажмите …" at bounding box center [372, 131] width 101 height 83
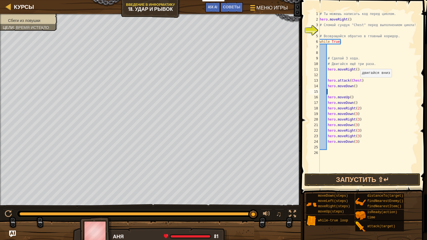
scroll to position [3, 0]
click at [354, 87] on div "# Ты можешь написать код перед циклом. hero . moveRight ( ) # Сломай сундук "Ch…" at bounding box center [369, 97] width 100 height 172
type textarea "h"
type textarea "hero.attack(Chest)"
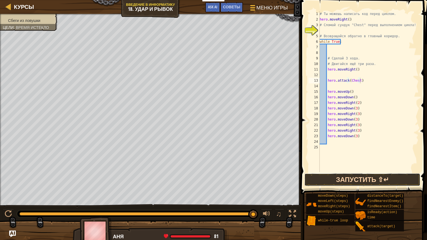
click at [363, 178] on button "Запустить ⇧↵" at bounding box center [363, 180] width 116 height 13
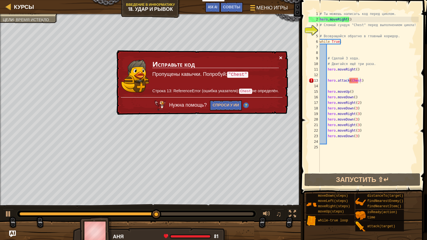
click at [281, 57] on button "×" at bounding box center [280, 58] width 3 height 6
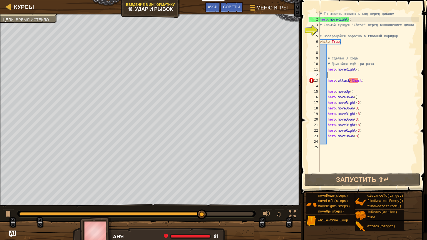
click at [347, 76] on div "# Ты можешь написать код перед циклом. hero . moveRight ( ) # Сломай сундук "Ch…" at bounding box center [369, 97] width 100 height 172
click at [355, 75] on div "# Ты можешь написать код перед циклом. hero . moveRight ( ) # Сломай сундук "Ch…" at bounding box center [369, 97] width 100 height 172
click at [355, 73] on div "# Ты можешь написать код перед циклом. hero . moveRight ( ) # Сломай сундук "Ch…" at bounding box center [369, 97] width 100 height 172
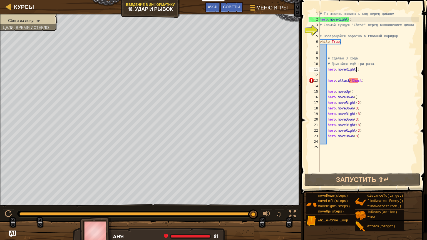
click at [357, 70] on div "# Ты можешь написать код перед циклом. hero . moveRight ( ) # Сломай сундук "Ch…" at bounding box center [369, 97] width 100 height 172
type textarea "hero.moveRight()"
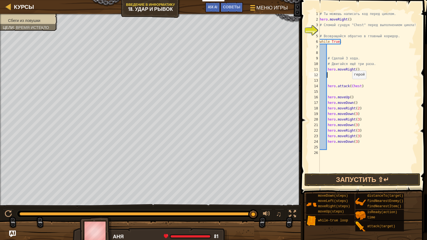
type textarea "h"
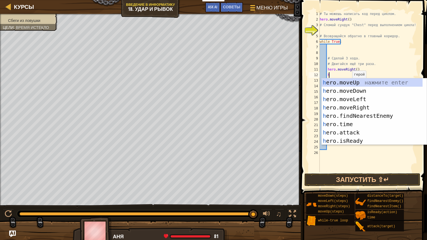
scroll to position [3, 0]
click at [348, 84] on div "h ero.moveUp нажмите enter h ero.moveDown нажмите enter h ero.moveLeft нажмите …" at bounding box center [372, 119] width 101 height 83
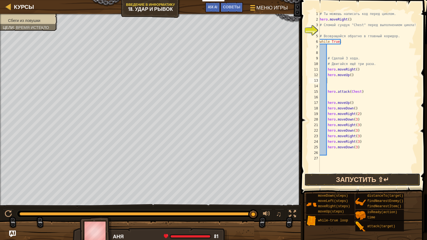
click at [366, 176] on button "Запустить ⇧↵" at bounding box center [363, 180] width 116 height 13
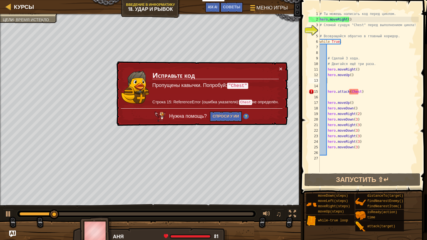
click at [284, 66] on div "× Исправьте код Пропущены кавычки. Попробуй: "Chest" Строка 15: ReferenceError …" at bounding box center [201, 93] width 173 height 65
click at [280, 66] on button "×" at bounding box center [280, 69] width 3 height 6
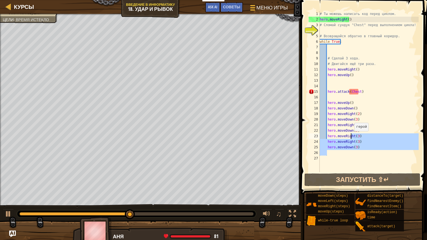
drag, startPoint x: 358, startPoint y: 152, endPoint x: 338, endPoint y: 118, distance: 40.1
click at [348, 130] on div "# Ты можешь написать код перед циклом. hero . moveRight ( ) # Сломай сундук "Ch…" at bounding box center [369, 97] width 100 height 172
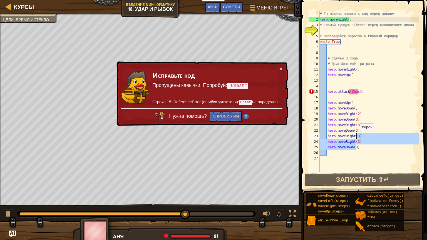
drag, startPoint x: 357, startPoint y: 146, endPoint x: 346, endPoint y: 113, distance: 34.4
click at [346, 113] on div "# Ты можешь написать код перед циклом. hero . moveRight ( ) # Сломай сундук "Ch…" at bounding box center [369, 97] width 100 height 172
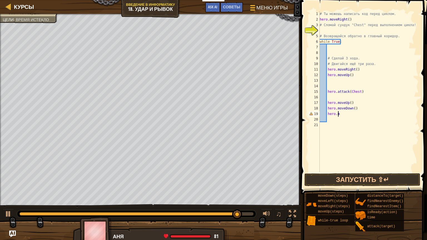
type textarea "h"
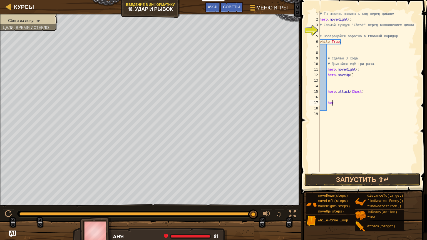
type textarea "h"
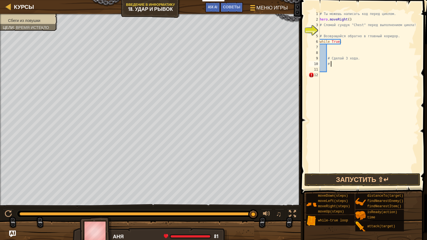
type textarea "#"
type textarea "w"
type textarea "#"
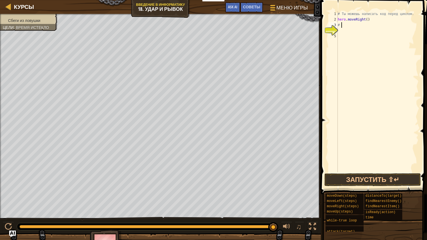
type textarea "#"
type textarea "h"
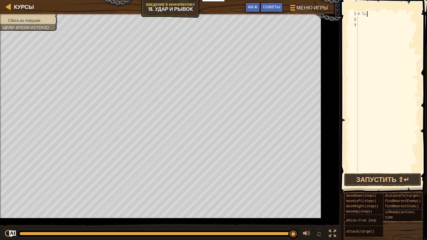
type textarea "#"
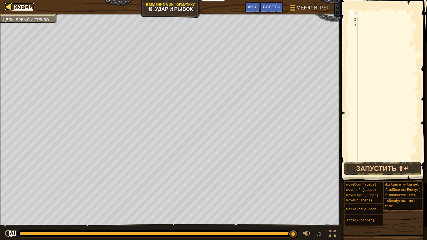
click at [9, 7] on div at bounding box center [8, 6] width 7 height 7
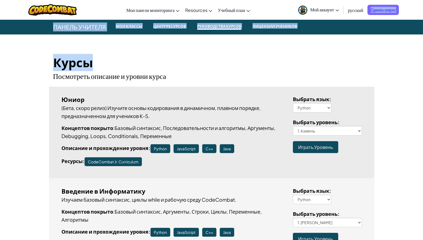
drag, startPoint x: 409, startPoint y: 0, endPoint x: 392, endPoint y: 70, distance: 71.9
